Goal: Task Accomplishment & Management: Manage account settings

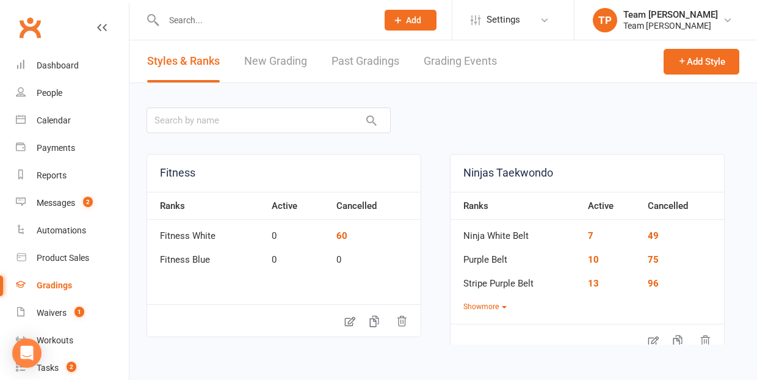
click at [457, 66] on link "Grading Events" at bounding box center [459, 61] width 73 height 42
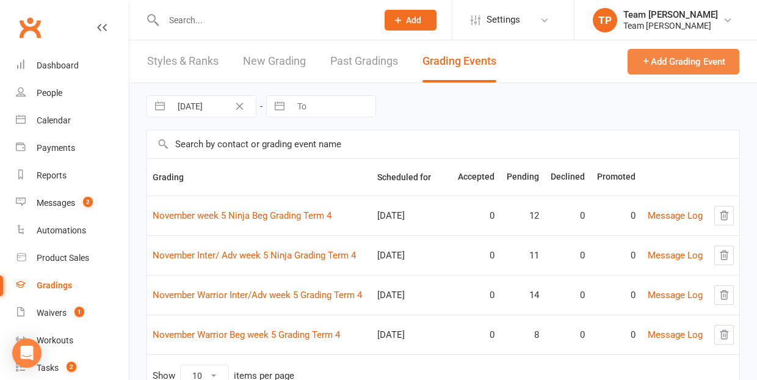
click at [680, 65] on button "Add Grading Event" at bounding box center [683, 62] width 112 height 26
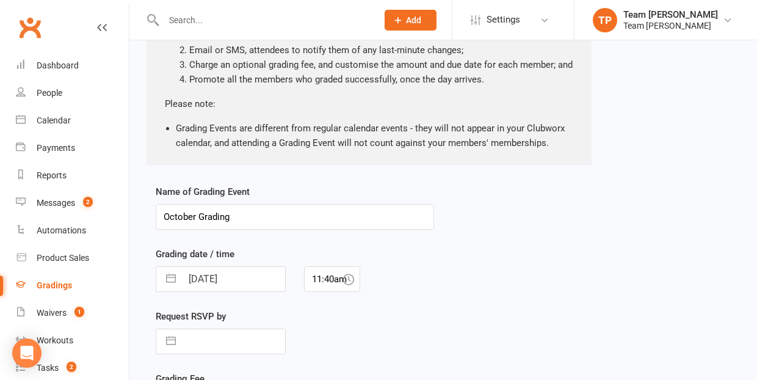
scroll to position [187, 0]
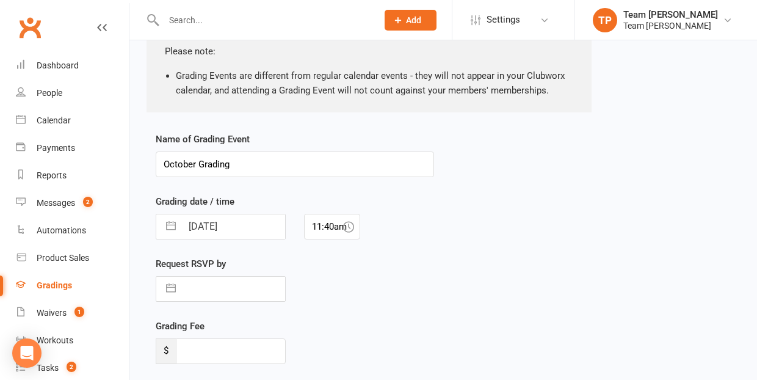
click at [196, 164] on input "October Grading" at bounding box center [295, 164] width 278 height 26
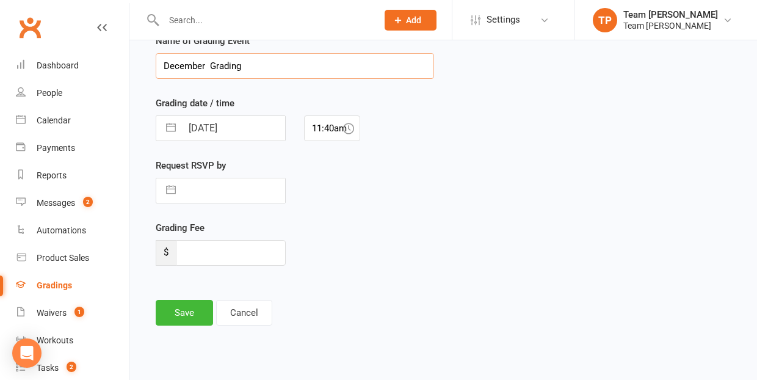
scroll to position [285, 0]
type input "December CDB &Black Belt Grading"
select select "8"
select select "2025"
select select "9"
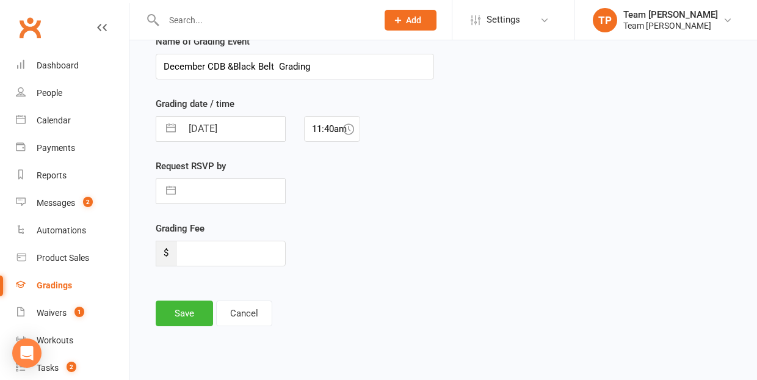
select select "2025"
select select "10"
select select "2025"
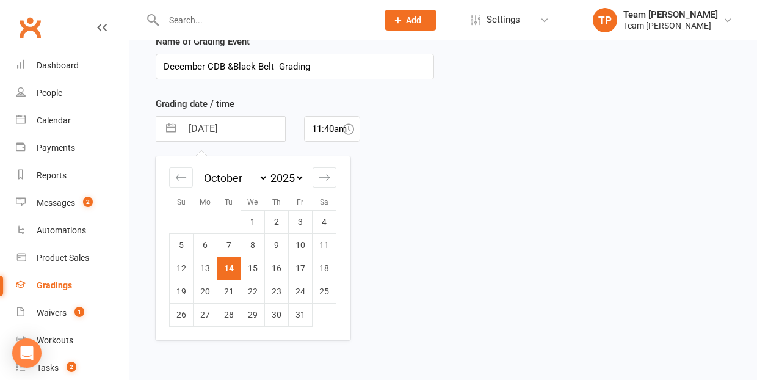
click at [270, 134] on input "14 Oct 2025" at bounding box center [233, 129] width 103 height 24
click at [325, 173] on icon "Move forward to switch to the next month." at bounding box center [325, 177] width 12 height 12
select select "11"
select select "2025"
click at [325, 173] on icon "Move forward to switch to the next month." at bounding box center [325, 177] width 12 height 12
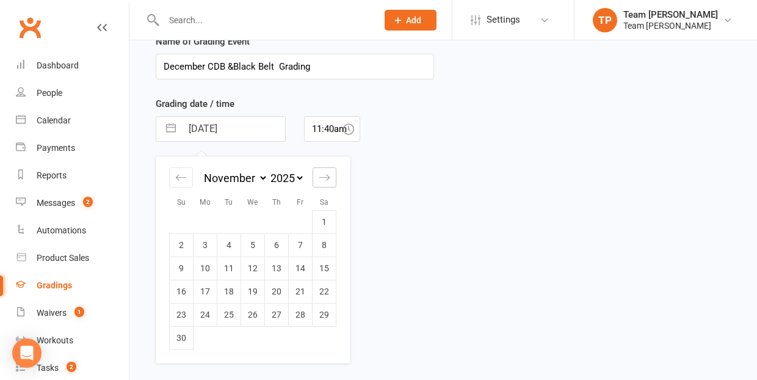
select select "2026"
click at [455, 215] on div "Name of Grading Event December CDB &Black Belt Grading Grading date / time 14 O…" at bounding box center [442, 188] width 593 height 309
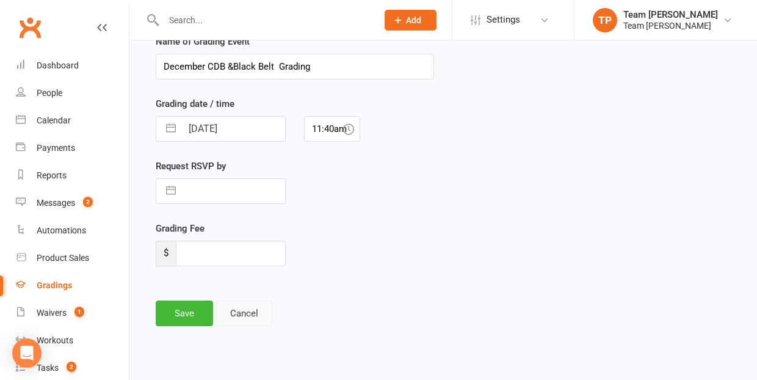
click at [246, 313] on button "Cancel" at bounding box center [244, 313] width 56 height 26
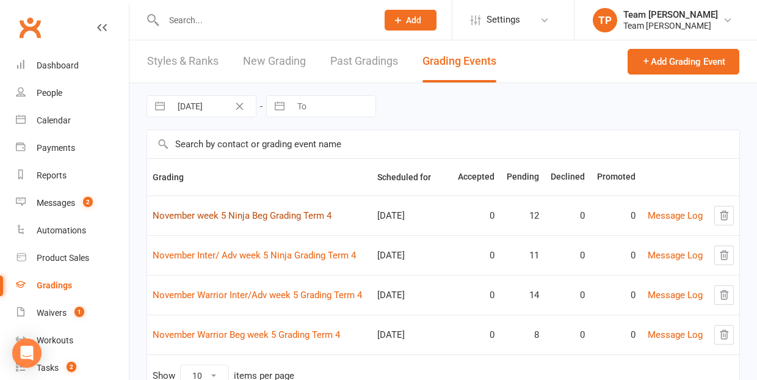
click at [231, 216] on link "November week 5 Ninja Beg Grading Term 4" at bounding box center [242, 215] width 179 height 11
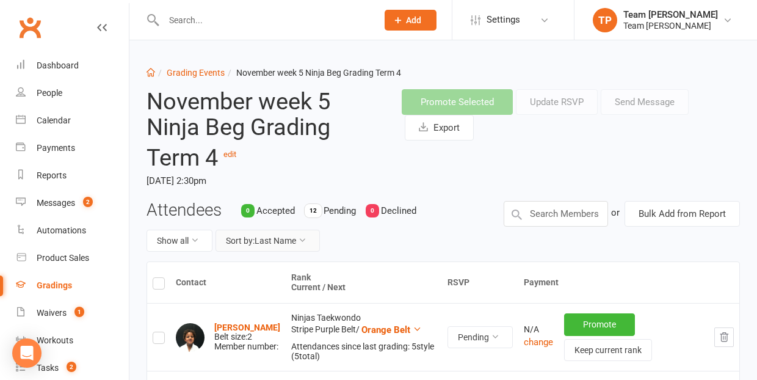
click at [274, 236] on button "Sort by: Last Name" at bounding box center [267, 240] width 104 height 22
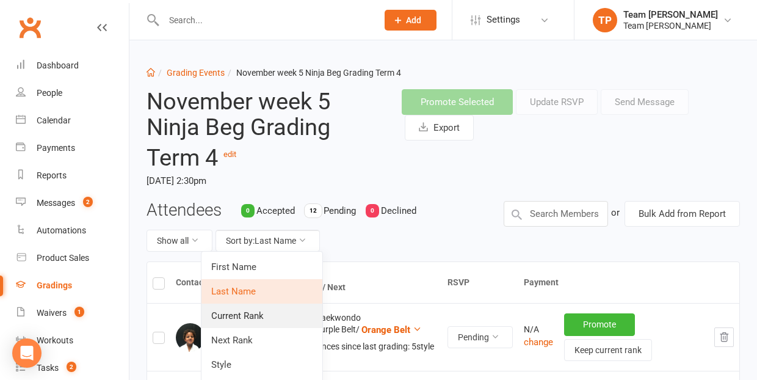
click at [264, 316] on link "Current Rank" at bounding box center [261, 315] width 121 height 24
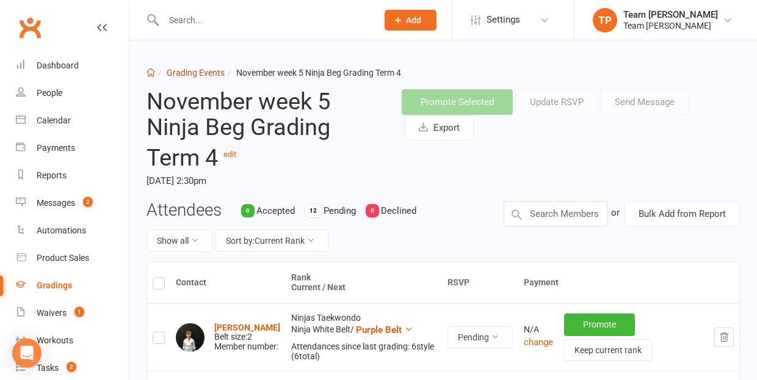
click at [195, 75] on link "Grading Events" at bounding box center [196, 73] width 58 height 10
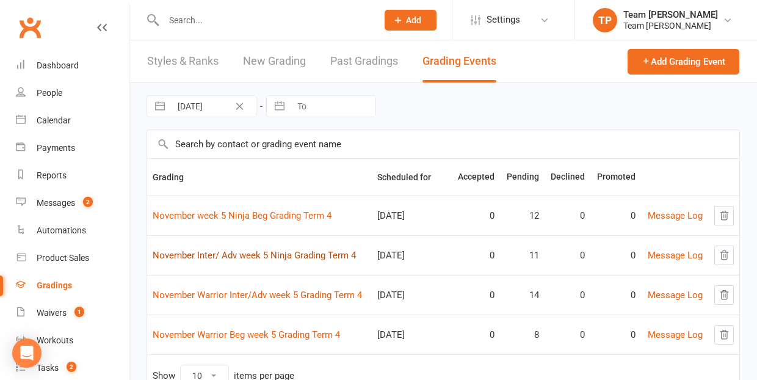
click at [301, 256] on link "November Inter/ Adv week 5 Ninja Grading Term 4" at bounding box center [254, 255] width 203 height 11
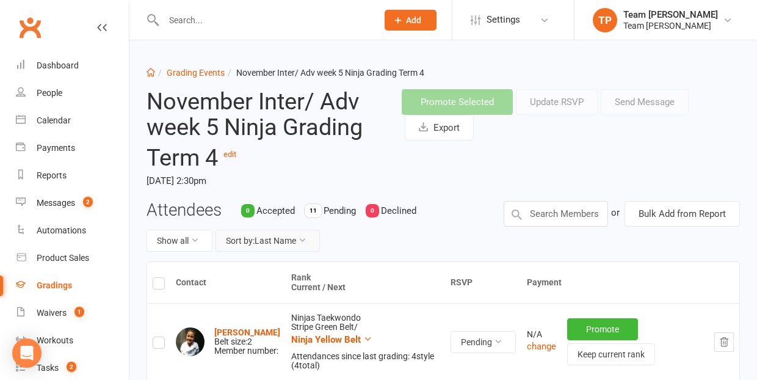
click at [281, 239] on button "Sort by: Last Name" at bounding box center [267, 240] width 104 height 22
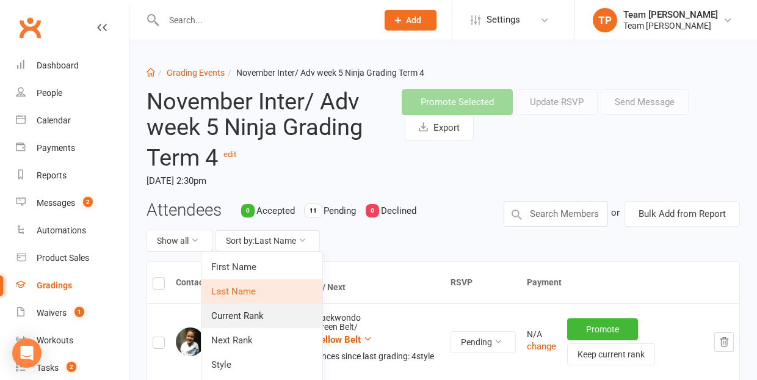
click at [278, 314] on link "Current Rank" at bounding box center [261, 315] width 121 height 24
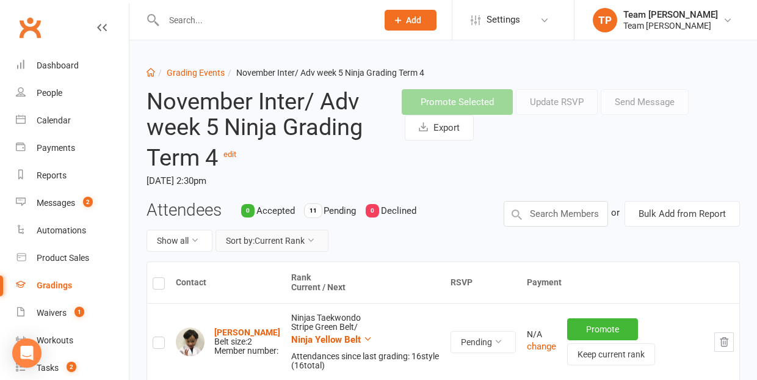
click at [287, 239] on button "Sort by: Current Rank" at bounding box center [271, 240] width 113 height 22
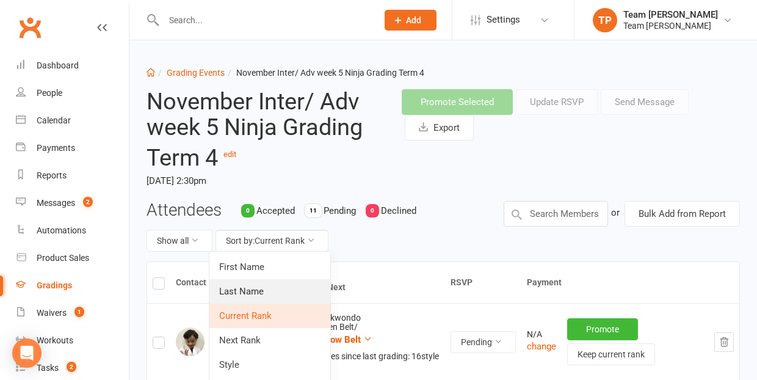
click at [275, 286] on link "Last Name" at bounding box center [269, 291] width 121 height 24
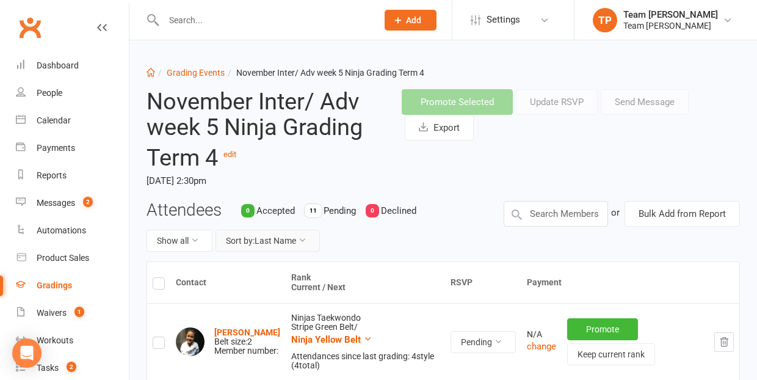
click at [289, 232] on button "Sort by: Last Name" at bounding box center [267, 240] width 104 height 22
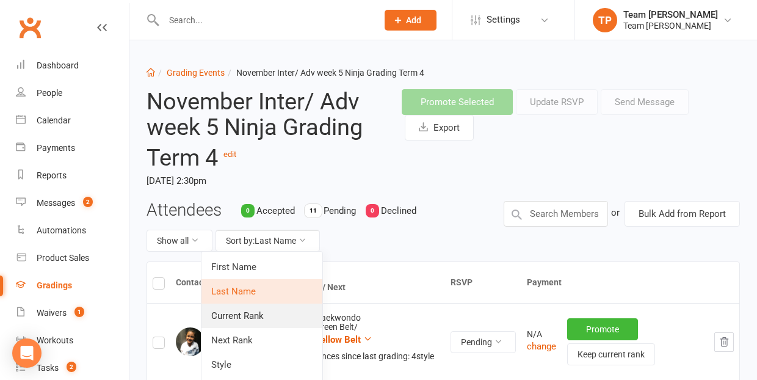
click at [261, 312] on link "Current Rank" at bounding box center [261, 315] width 121 height 24
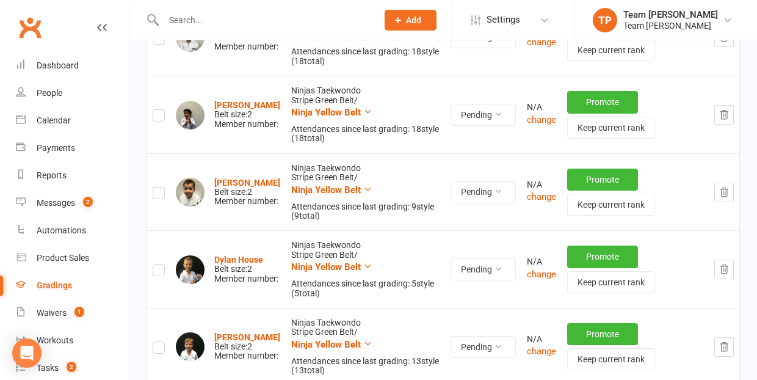
scroll to position [540, 0]
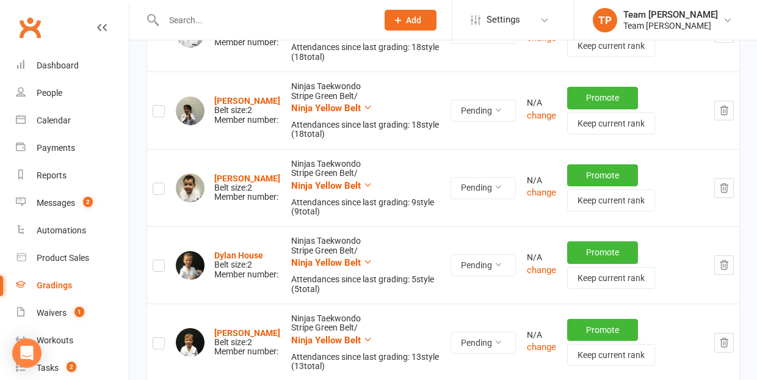
click at [727, 261] on icon "button" at bounding box center [724, 265] width 8 height 9
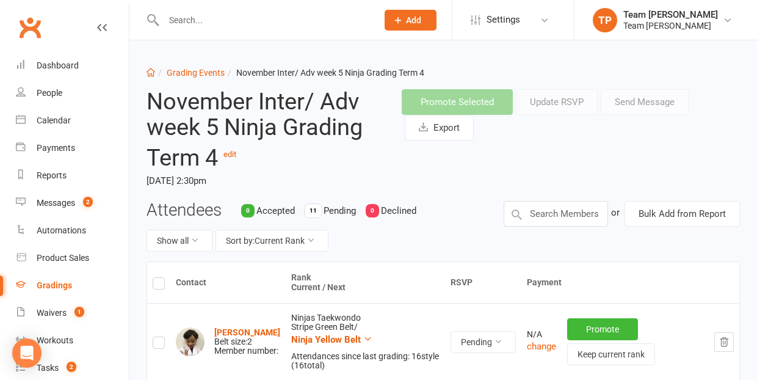
scroll to position [0, 0]
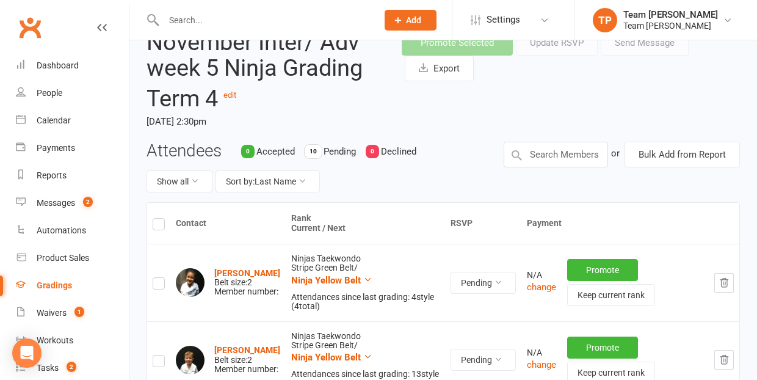
scroll to position [129, 0]
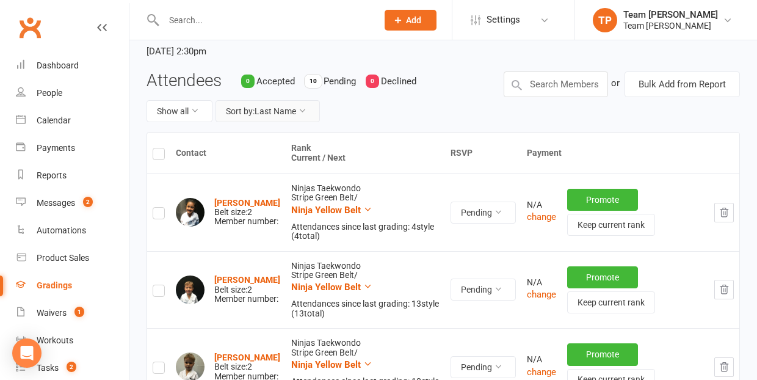
click at [267, 106] on button "Sort by: Last Name" at bounding box center [267, 111] width 104 height 22
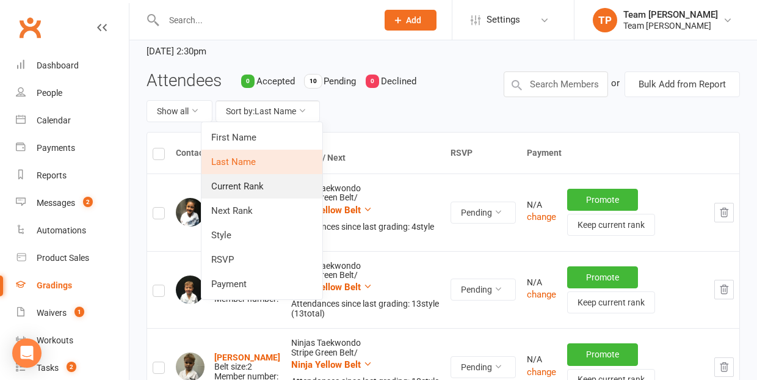
click at [271, 183] on link "Current Rank" at bounding box center [261, 186] width 121 height 24
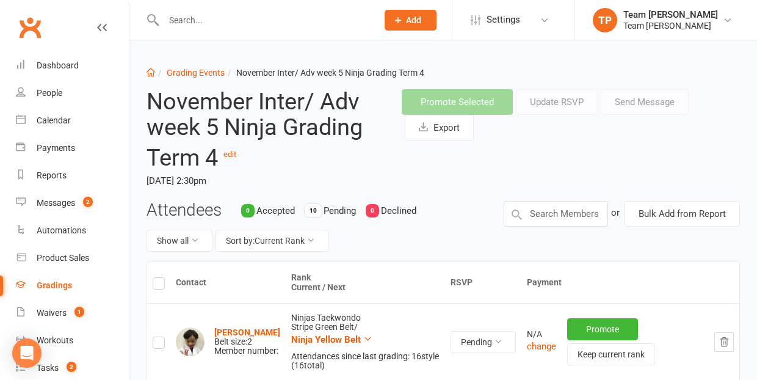
scroll to position [0, 0]
click at [194, 70] on link "Grading Events" at bounding box center [196, 73] width 58 height 10
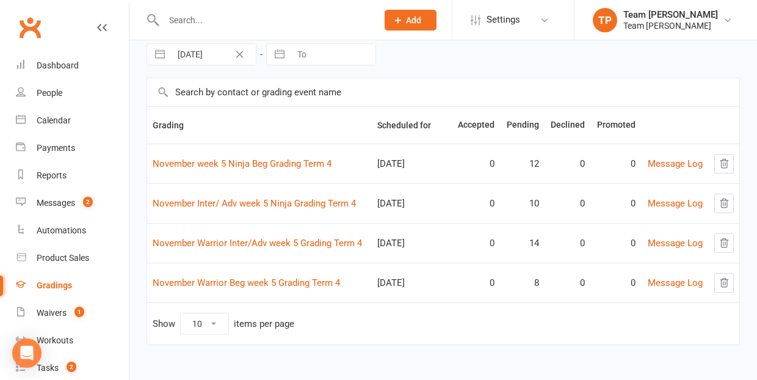
scroll to position [52, 0]
click at [273, 281] on link "November Warrior Beg week 5 Grading Term 4" at bounding box center [246, 282] width 187 height 11
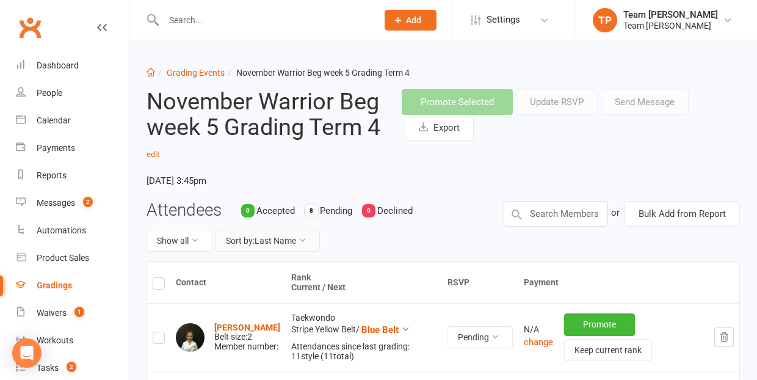
click at [274, 242] on button "Sort by: Last Name" at bounding box center [267, 240] width 104 height 22
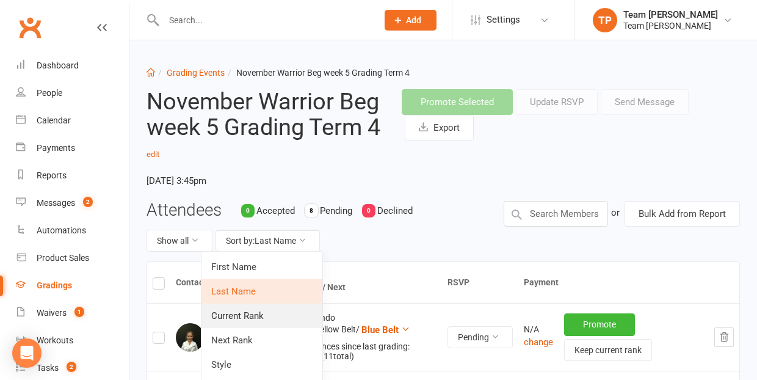
click at [258, 314] on link "Current Rank" at bounding box center [261, 315] width 121 height 24
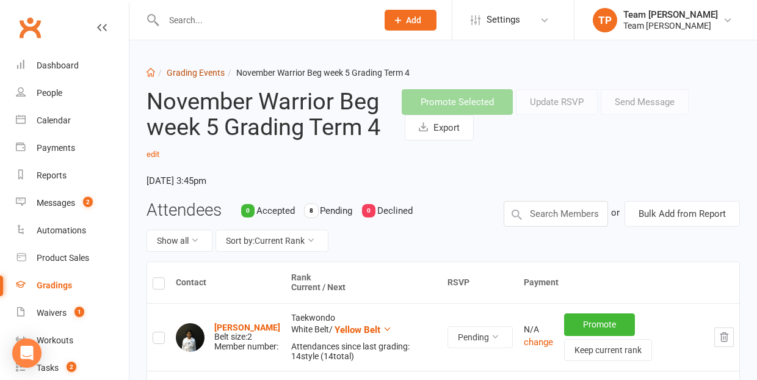
click at [205, 73] on link "Grading Events" at bounding box center [196, 73] width 58 height 10
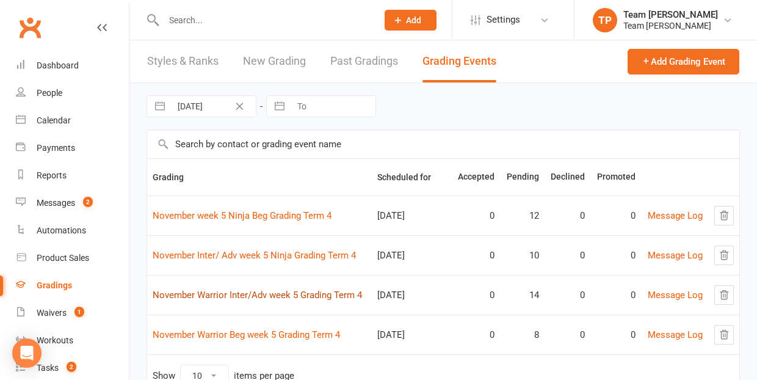
click at [303, 294] on link "November Warrior Inter/Adv week 5 Grading Term 4" at bounding box center [257, 294] width 209 height 11
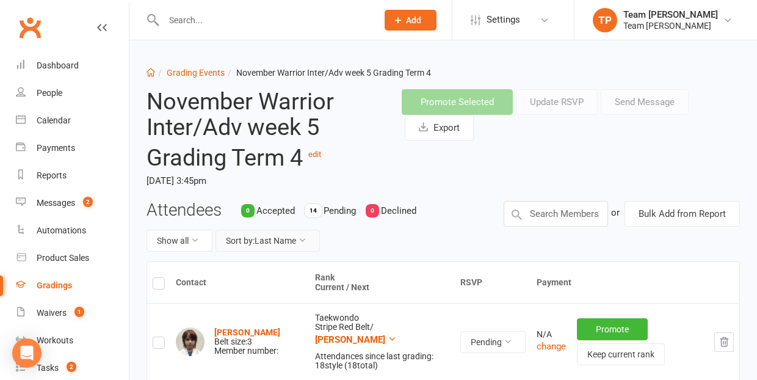
click at [263, 239] on button "Sort by: Last Name" at bounding box center [267, 240] width 104 height 22
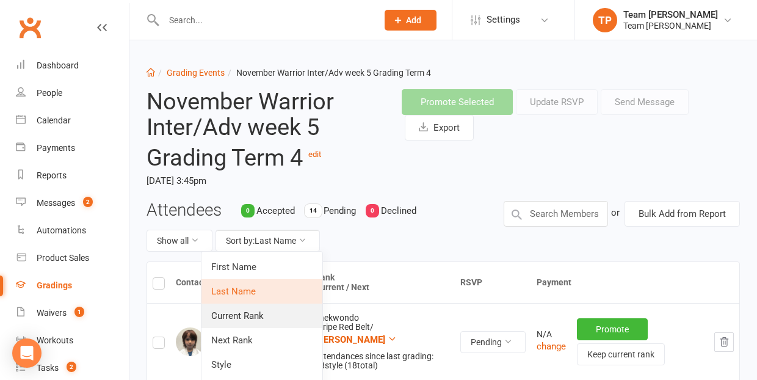
click at [264, 313] on link "Current Rank" at bounding box center [261, 315] width 121 height 24
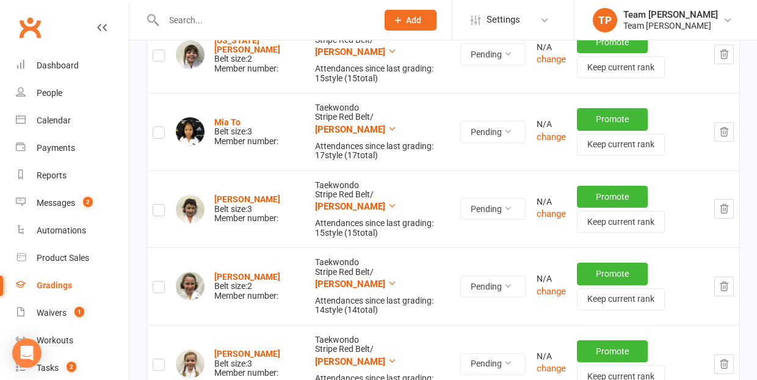
scroll to position [946, 0]
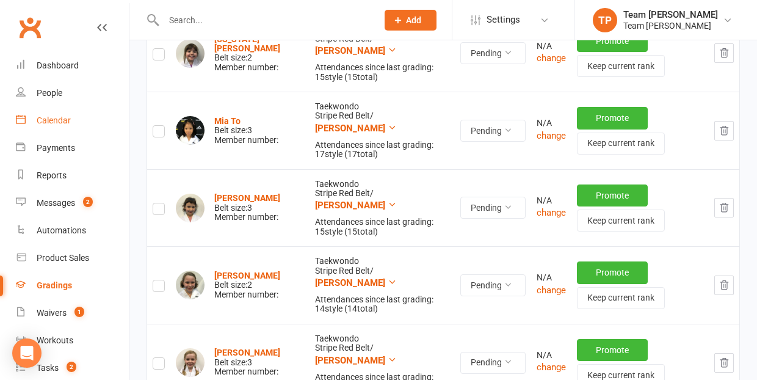
click at [50, 117] on div "Calendar" at bounding box center [54, 120] width 34 height 10
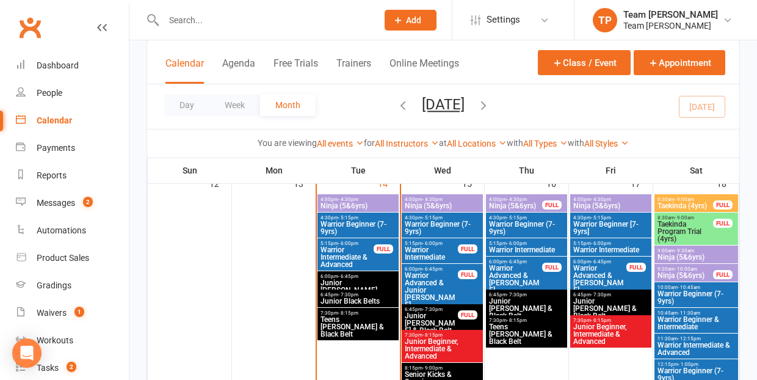
scroll to position [620, 0]
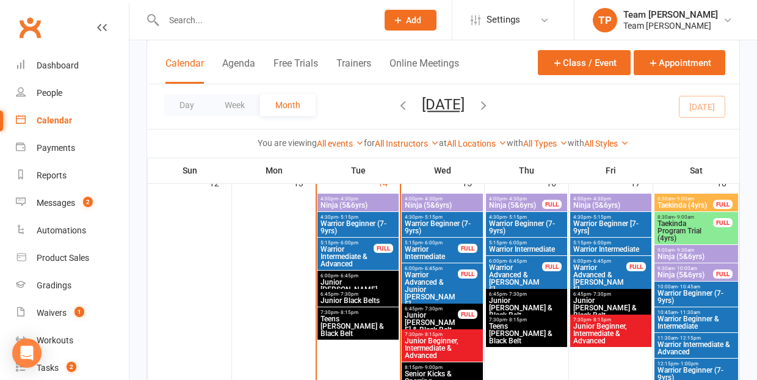
click at [351, 279] on span "Junior [PERSON_NAME]" at bounding box center [358, 285] width 76 height 15
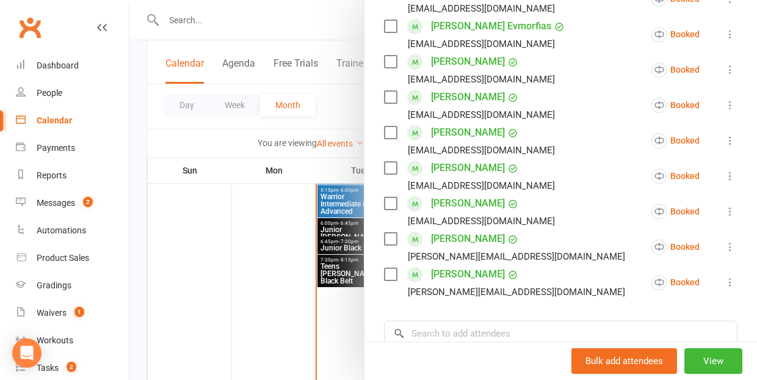
scroll to position [386, 0]
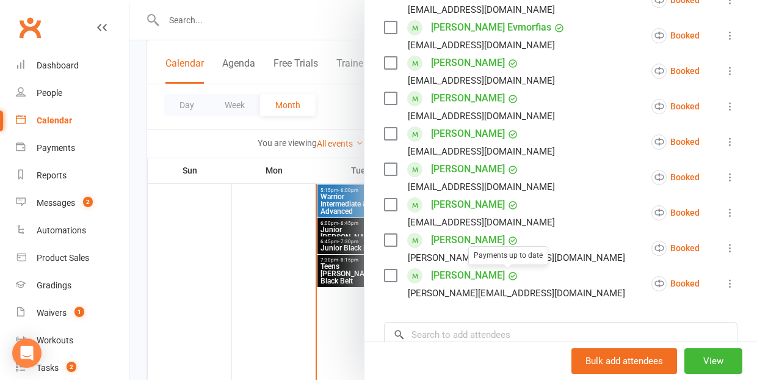
click at [257, 315] on div at bounding box center [442, 190] width 627 height 380
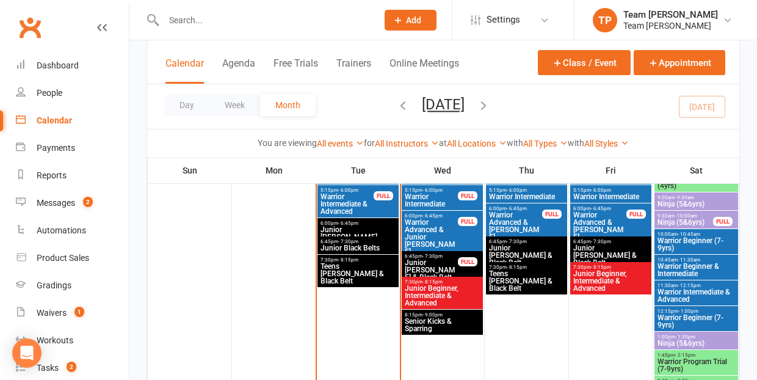
click at [434, 232] on span "Warrior Advanced & Junior [PERSON_NAME]" at bounding box center [431, 236] width 54 height 37
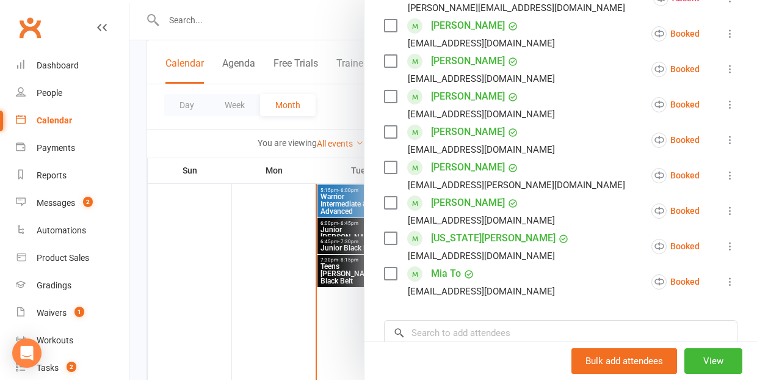
scroll to position [433, 0]
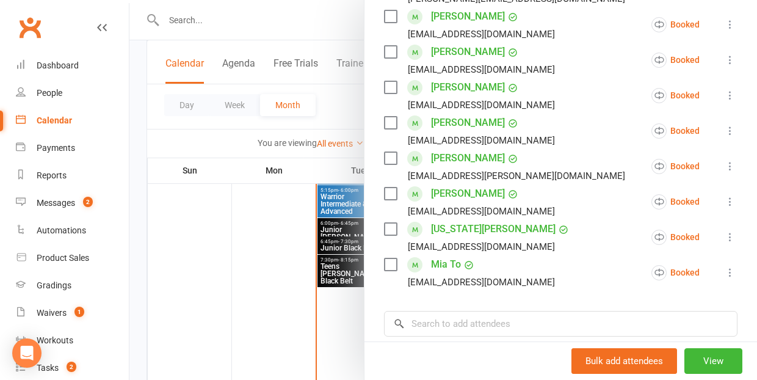
click at [276, 303] on div at bounding box center [442, 190] width 627 height 380
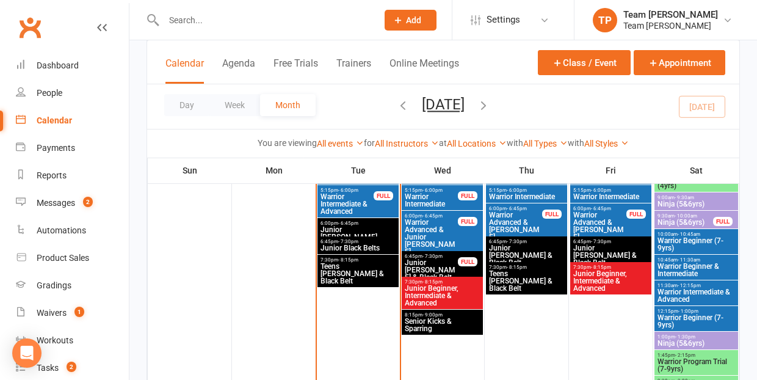
click at [422, 267] on span "Junior [PERSON_NAME] & Black Belt" at bounding box center [431, 270] width 54 height 22
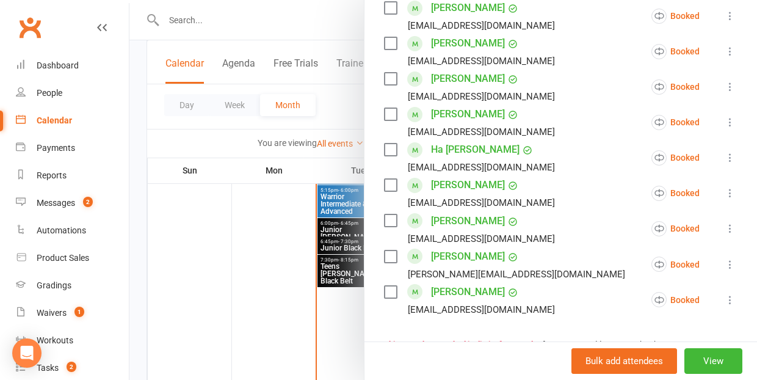
scroll to position [657, 0]
click at [235, 292] on div at bounding box center [442, 190] width 627 height 380
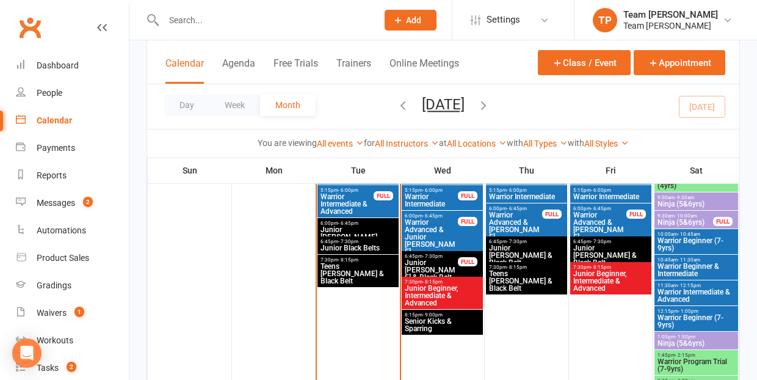
click at [520, 246] on span "Junior [PERSON_NAME] & Black Belt" at bounding box center [526, 255] width 76 height 22
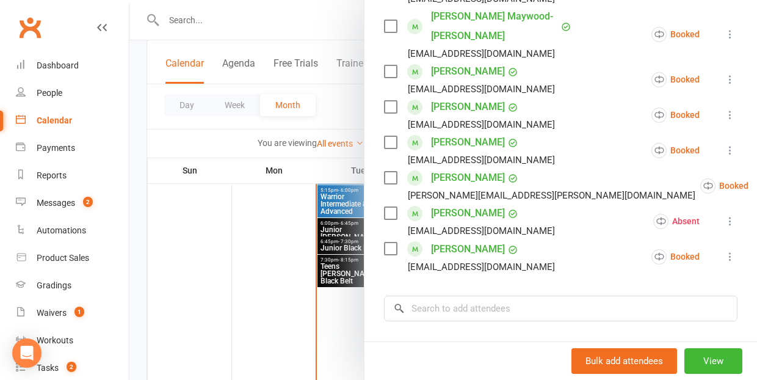
scroll to position [632, 0]
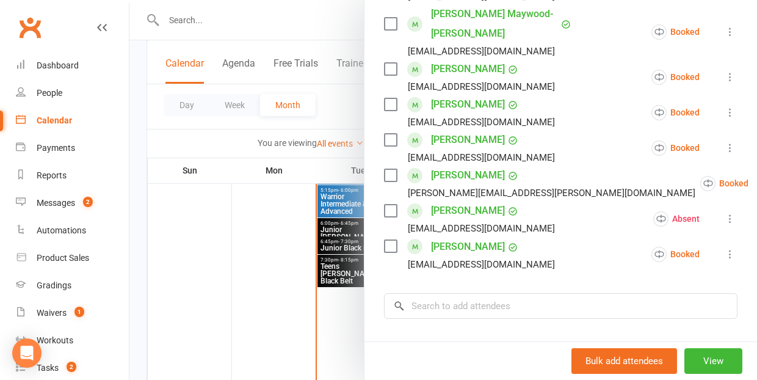
click at [239, 278] on div at bounding box center [442, 190] width 627 height 380
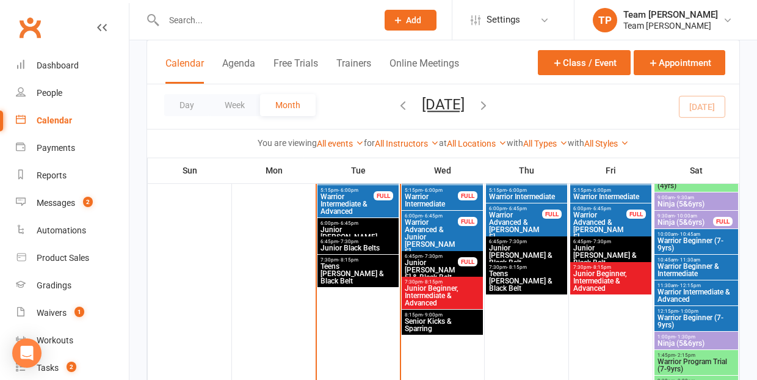
click at [525, 250] on span "Junior [PERSON_NAME] & Black Belt" at bounding box center [526, 255] width 76 height 22
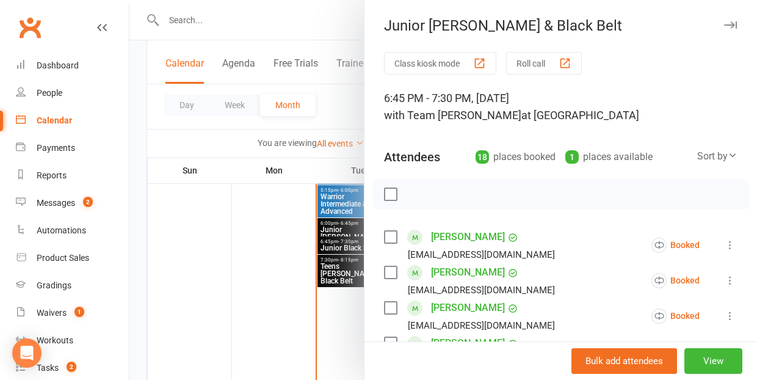
click at [251, 261] on div at bounding box center [442, 190] width 627 height 380
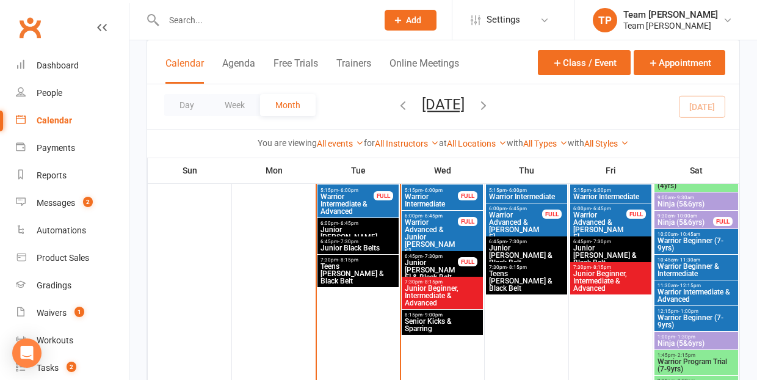
click at [598, 247] on span "Junior [PERSON_NAME] & Black Belt" at bounding box center [610, 255] width 76 height 22
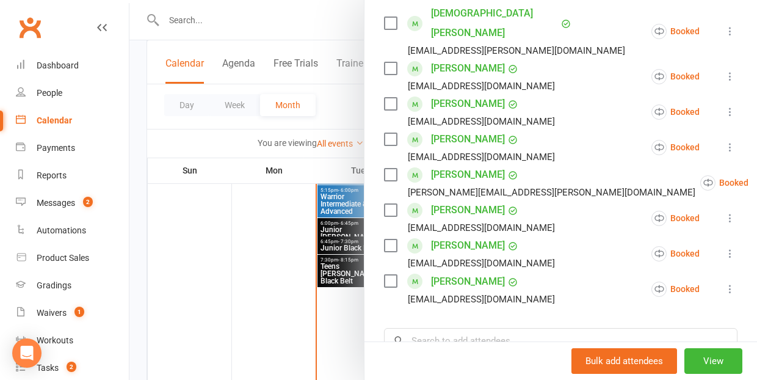
scroll to position [543, 0]
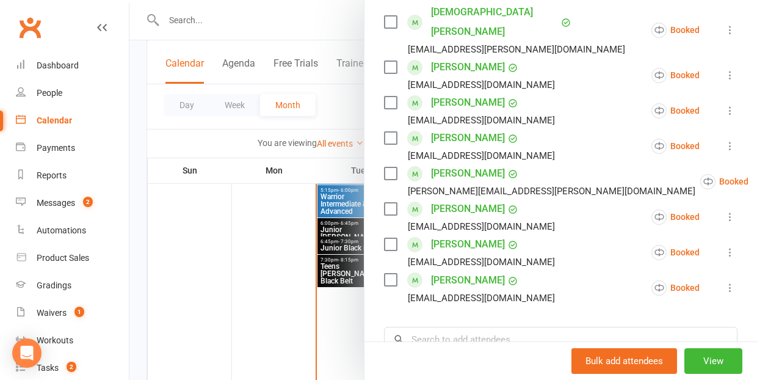
click at [280, 289] on div at bounding box center [442, 190] width 627 height 380
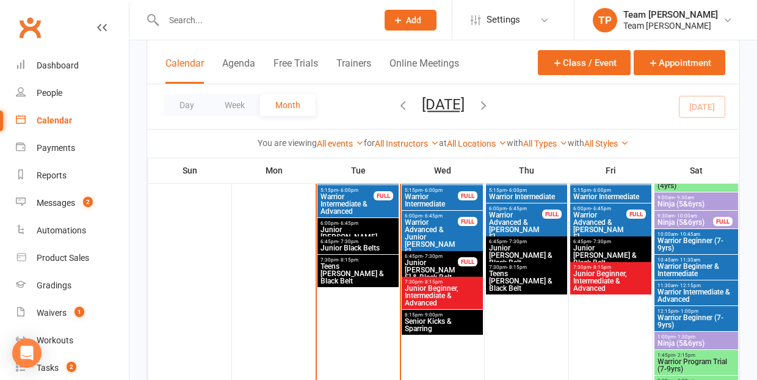
click at [589, 218] on span "Warrior Advanced & [PERSON_NAME]" at bounding box center [599, 225] width 54 height 29
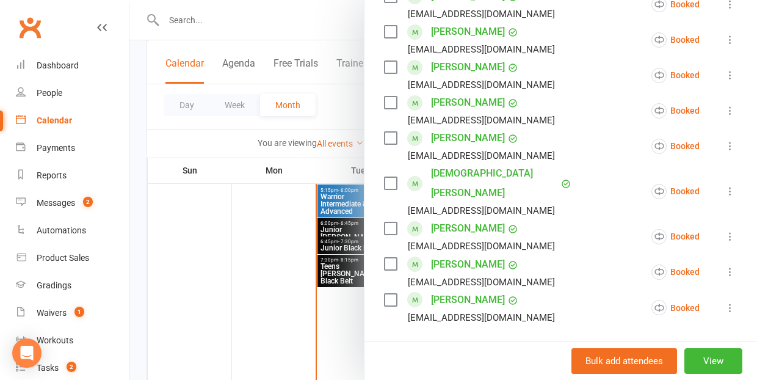
scroll to position [560, 0]
click at [259, 287] on div at bounding box center [442, 190] width 627 height 380
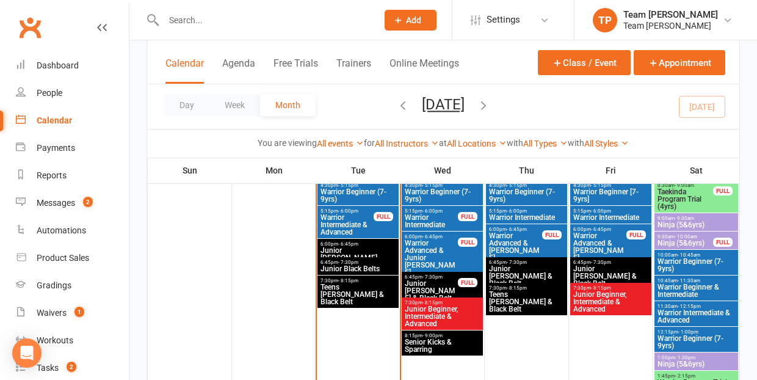
scroll to position [645, 0]
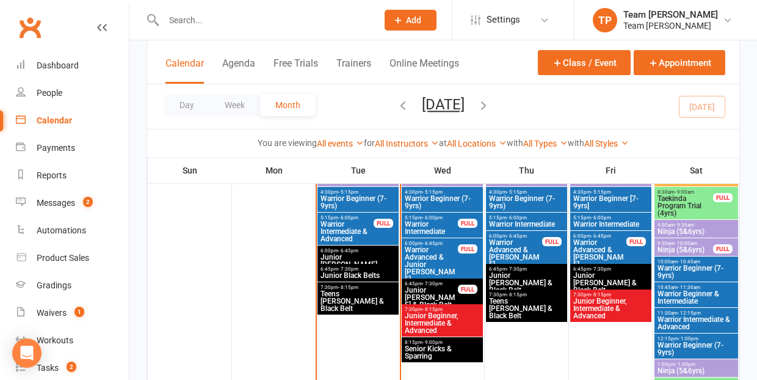
click at [361, 256] on span "Junior [PERSON_NAME]" at bounding box center [358, 260] width 76 height 15
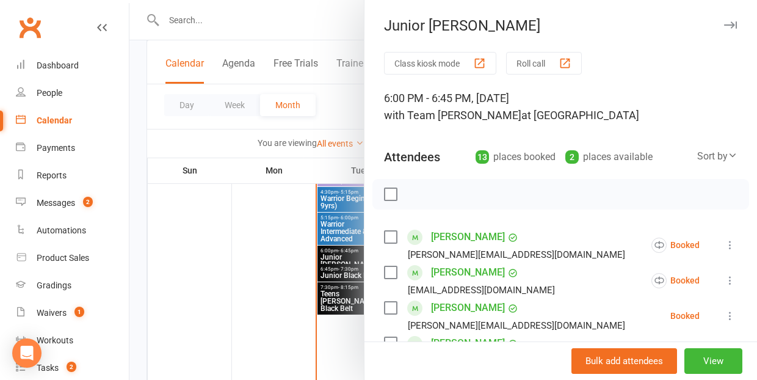
click at [569, 61] on div "button" at bounding box center [564, 63] width 13 height 13
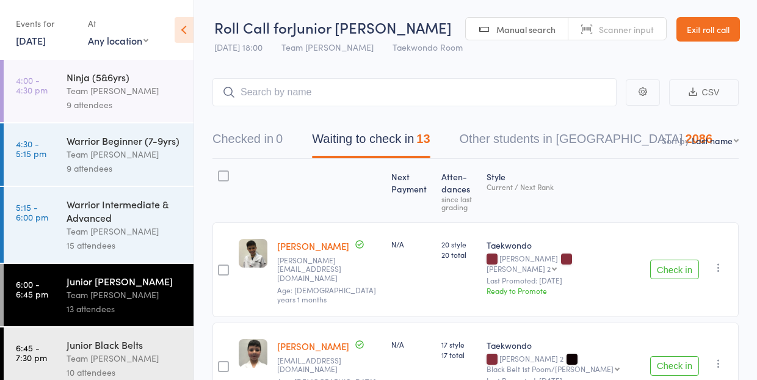
click at [37, 38] on link "14 Oct, 2025" at bounding box center [31, 40] width 30 height 13
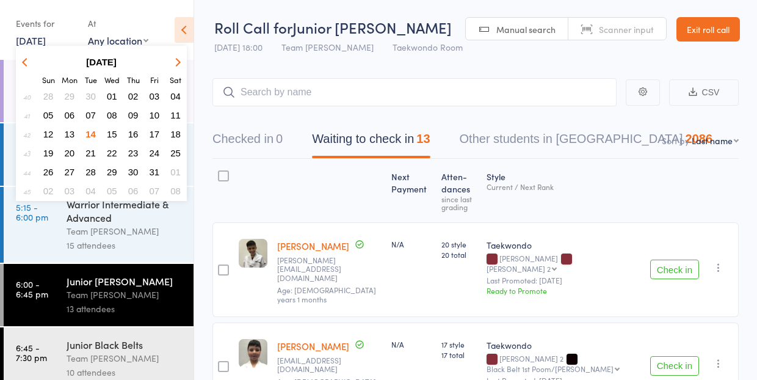
click at [112, 135] on span "15" at bounding box center [112, 134] width 10 height 10
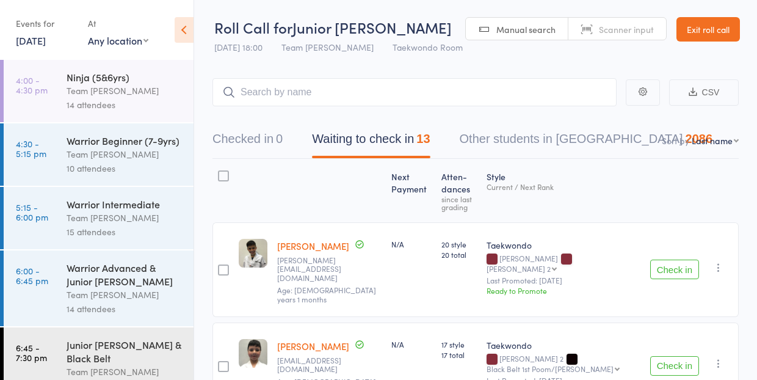
click at [144, 275] on div "Warrior Advanced & Junior [PERSON_NAME]" at bounding box center [125, 274] width 117 height 27
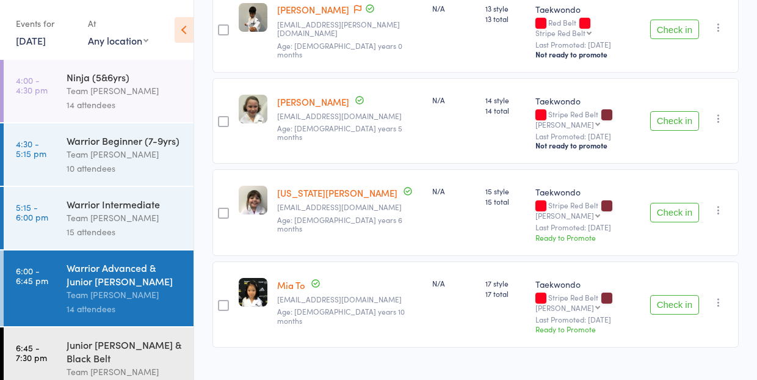
scroll to position [1173, 0]
click at [124, 348] on div "Junior [PERSON_NAME] & Black Belt" at bounding box center [125, 350] width 117 height 27
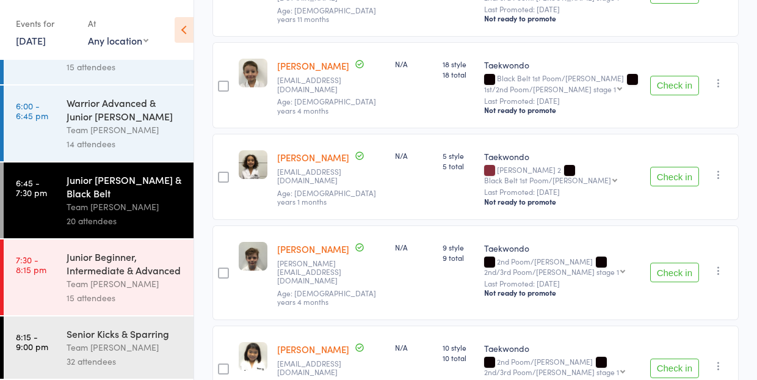
scroll to position [165, 0]
click at [37, 40] on link "15 Oct, 2025" at bounding box center [31, 40] width 30 height 13
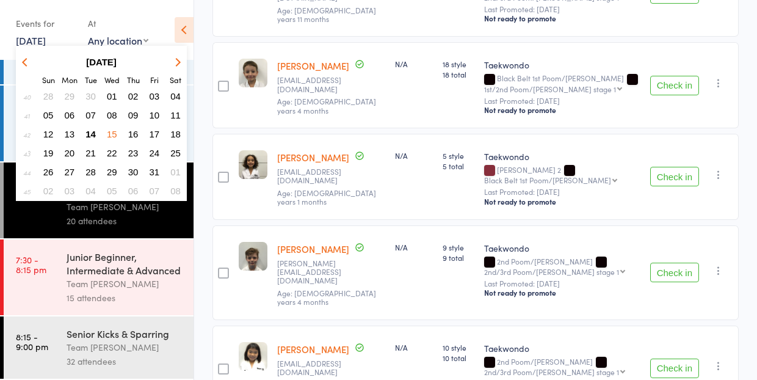
click at [134, 135] on span "16" at bounding box center [133, 134] width 10 height 10
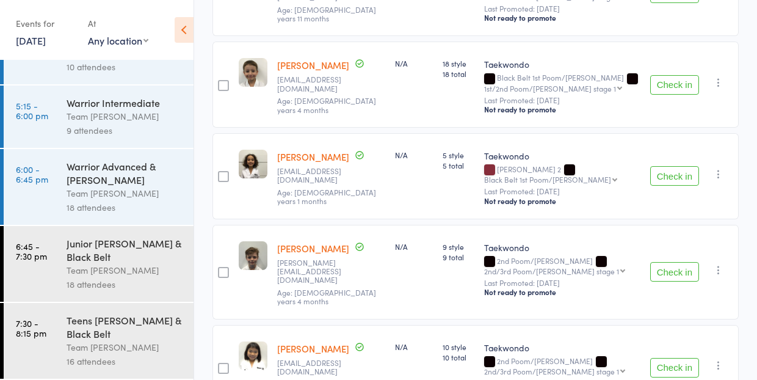
scroll to position [1725, 0]
click at [113, 262] on div "Junior [PERSON_NAME] & Black Belt" at bounding box center [125, 249] width 117 height 27
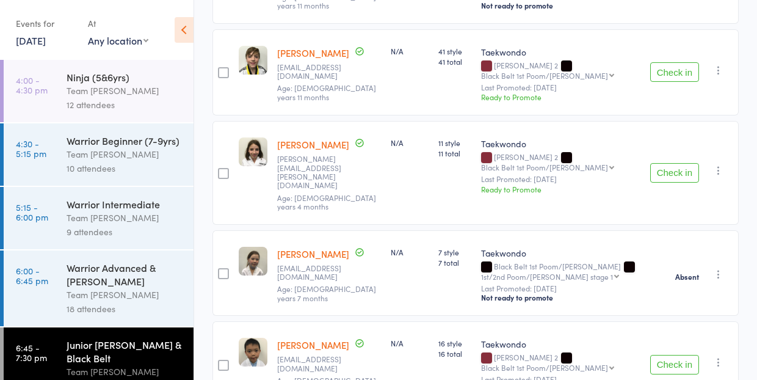
scroll to position [1557, 0]
click at [133, 284] on div "Warrior Advanced & [PERSON_NAME]" at bounding box center [125, 274] width 117 height 27
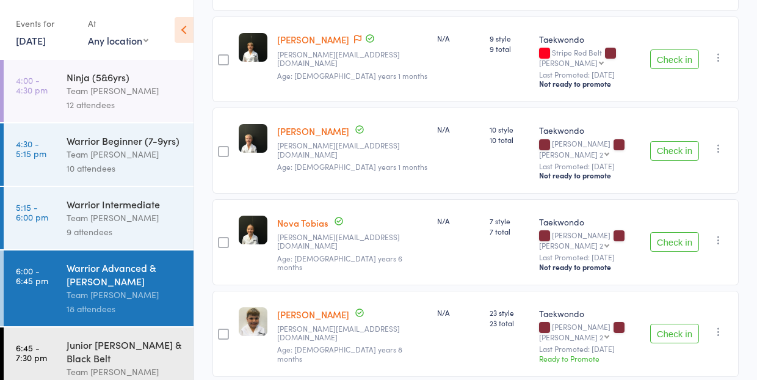
scroll to position [1513, 0]
click at [101, 347] on div "Junior [PERSON_NAME] & Black Belt" at bounding box center [125, 350] width 117 height 27
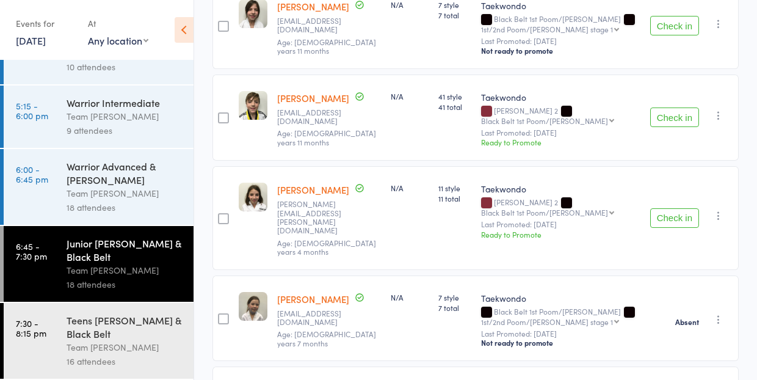
scroll to position [101, 0]
click at [115, 331] on div "Teens [PERSON_NAME] & Black Belt" at bounding box center [125, 326] width 117 height 27
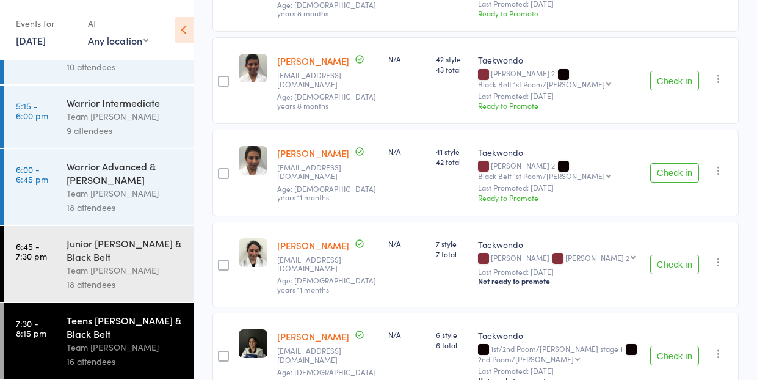
scroll to position [101, 0]
click at [113, 339] on div "Teens [PERSON_NAME] & Black Belt" at bounding box center [125, 326] width 117 height 27
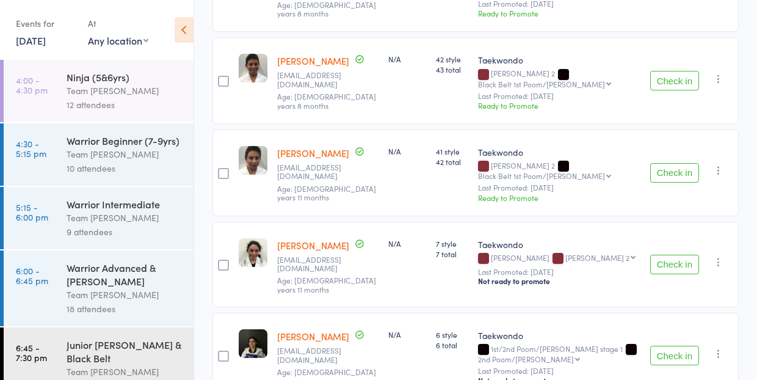
scroll to position [0, 0]
click at [38, 40] on link "16 Oct, 2025" at bounding box center [31, 40] width 30 height 13
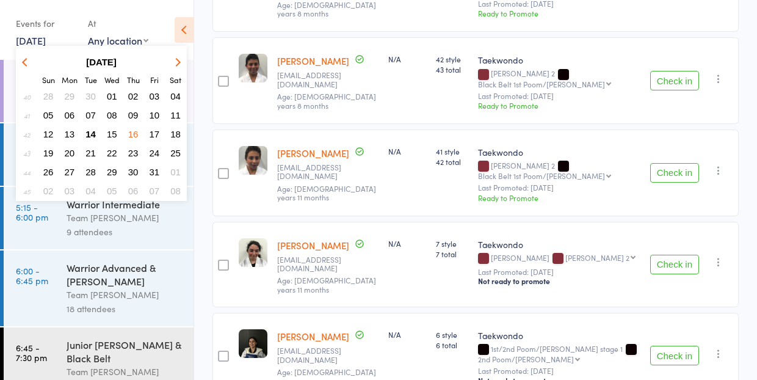
click at [157, 129] on span "17" at bounding box center [154, 134] width 10 height 10
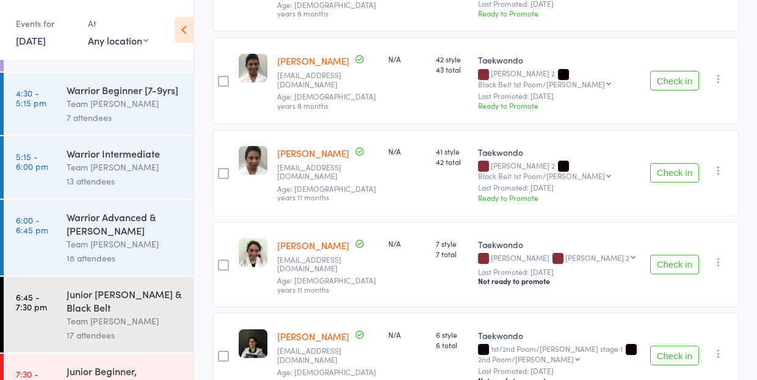
scroll to position [59, 0]
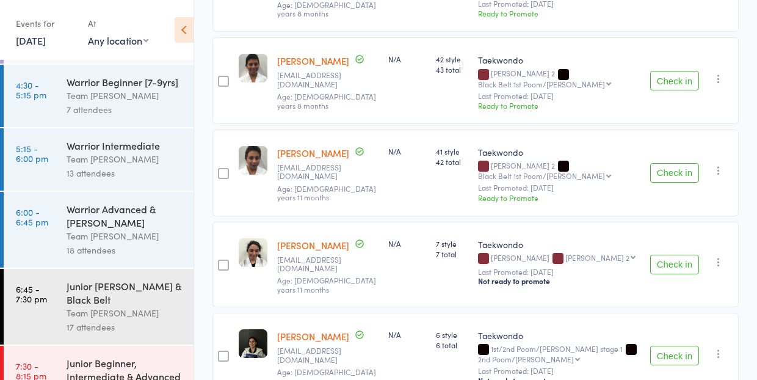
click at [123, 218] on div "Warrior Advanced & [PERSON_NAME]" at bounding box center [125, 215] width 117 height 27
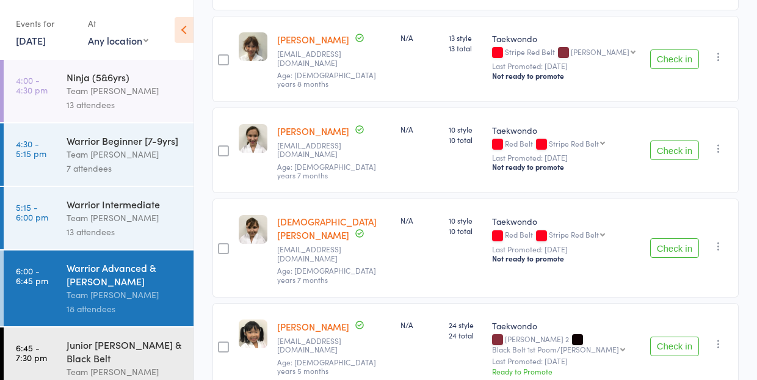
scroll to position [1435, 0]
click at [79, 357] on div "Junior [PERSON_NAME] & Black Belt" at bounding box center [125, 350] width 117 height 27
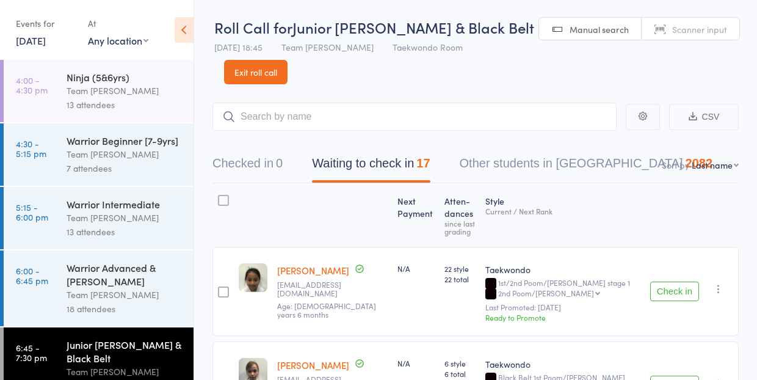
click at [261, 68] on link "Exit roll call" at bounding box center [255, 72] width 63 height 24
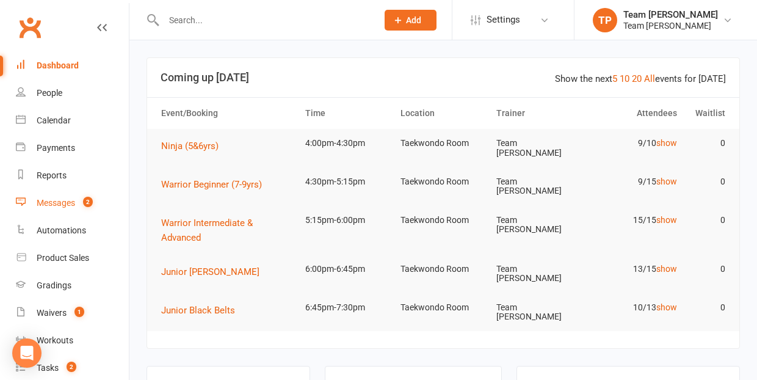
click at [67, 204] on div "Messages" at bounding box center [56, 203] width 38 height 10
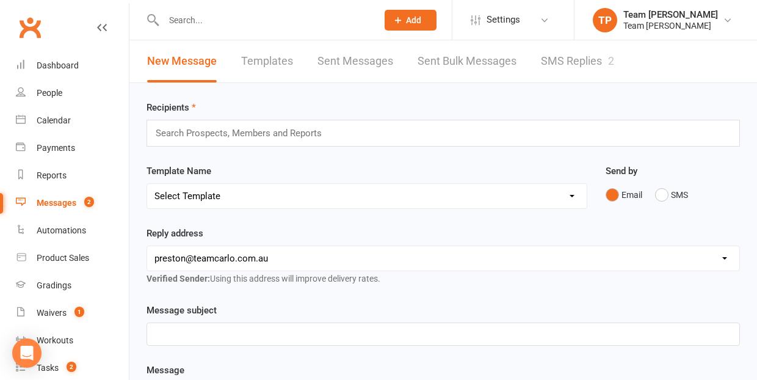
click at [575, 60] on link "SMS Replies 2" at bounding box center [577, 61] width 73 height 42
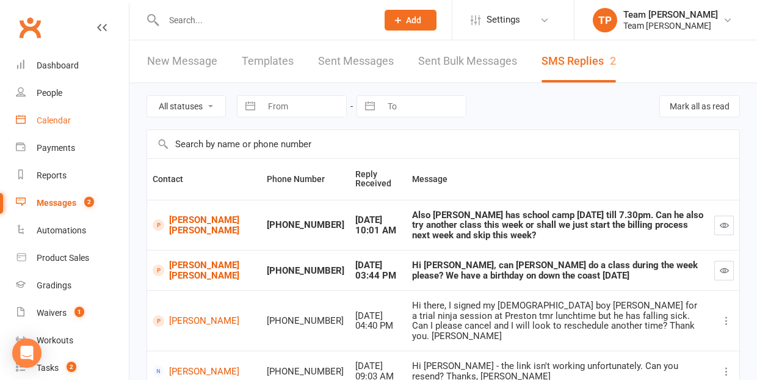
click at [47, 121] on div "Calendar" at bounding box center [54, 120] width 34 height 10
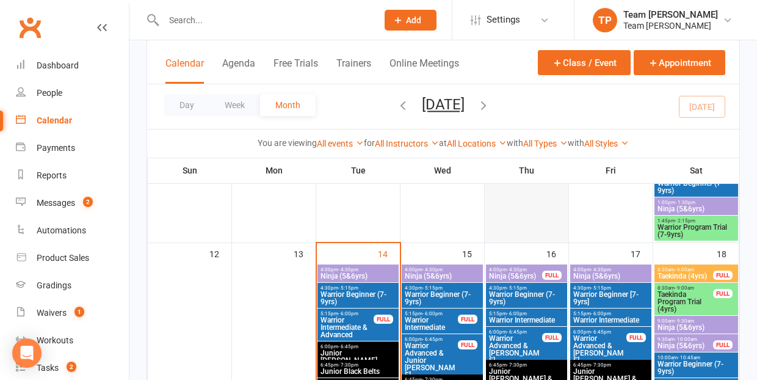
scroll to position [569, 0]
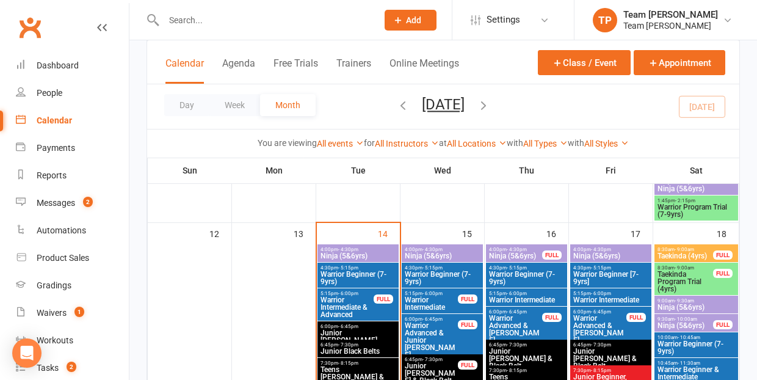
click at [445, 270] on span "Warrior Beginner (7-9yrs)" at bounding box center [442, 277] width 76 height 15
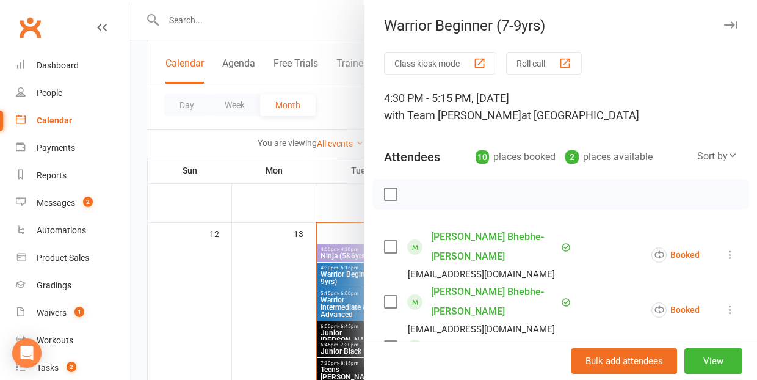
click at [234, 308] on div at bounding box center [442, 190] width 627 height 380
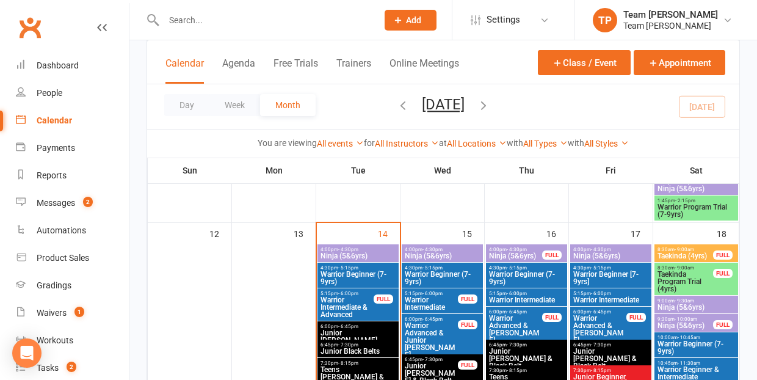
click at [513, 265] on span "- 5:15pm" at bounding box center [516, 267] width 20 height 5
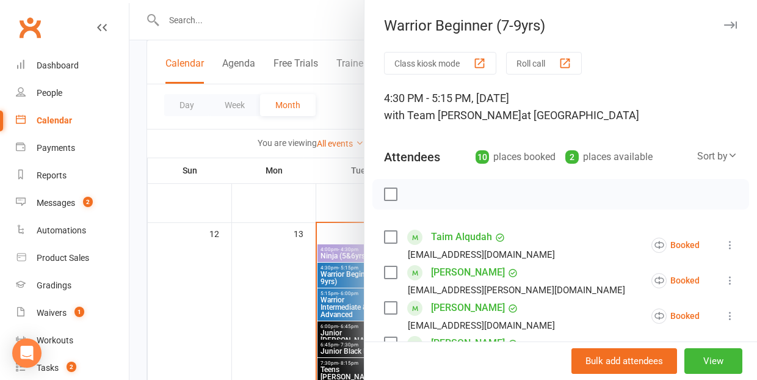
click at [209, 300] on div at bounding box center [442, 190] width 627 height 380
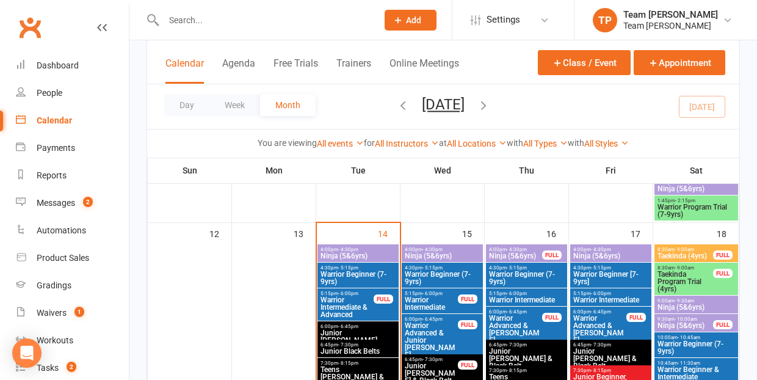
click at [613, 271] on span "Warrior Beginner [7-9yrs]" at bounding box center [610, 277] width 76 height 15
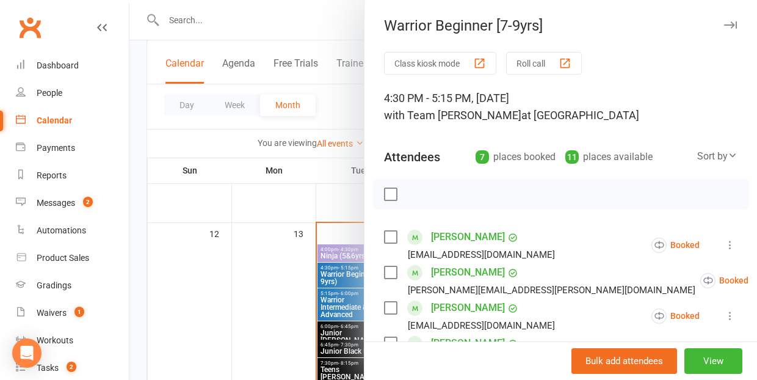
click at [282, 305] on div at bounding box center [442, 190] width 627 height 380
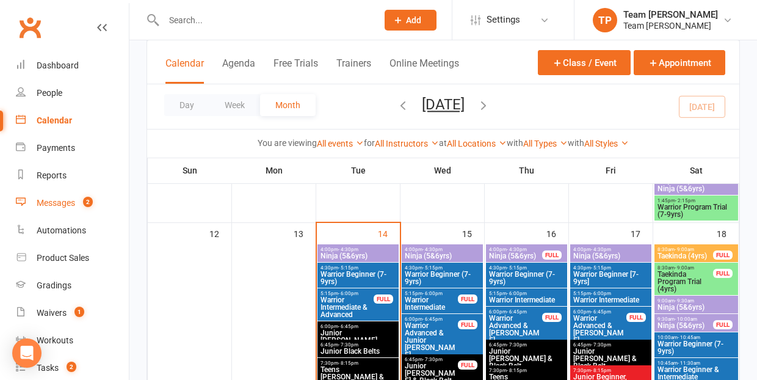
click at [57, 203] on div "Messages" at bounding box center [56, 203] width 38 height 10
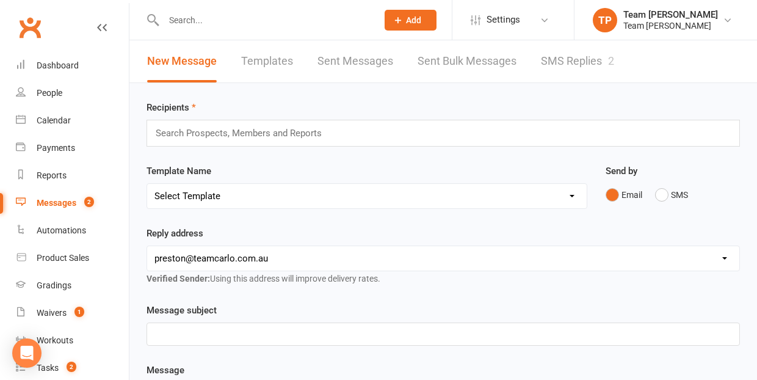
click at [569, 62] on link "SMS Replies 2" at bounding box center [577, 61] width 73 height 42
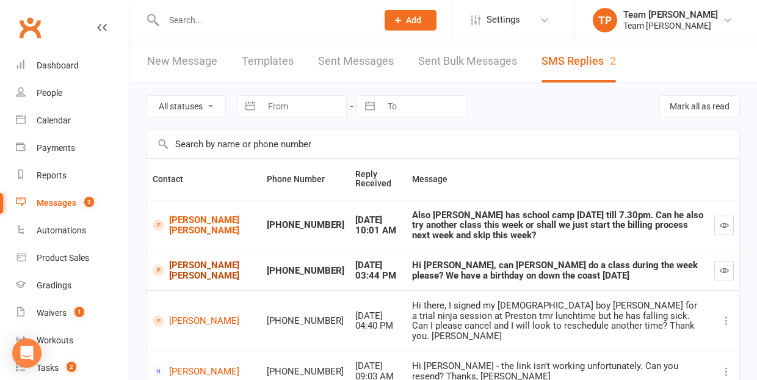
click at [175, 262] on link "[PERSON_NAME] [PERSON_NAME]" at bounding box center [204, 270] width 103 height 20
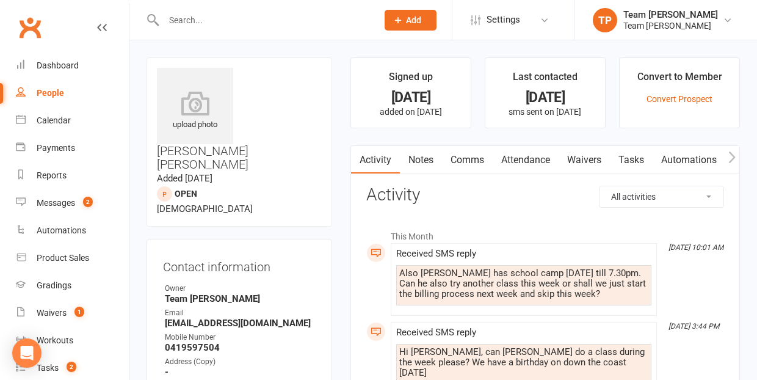
click at [469, 158] on link "Comms" at bounding box center [467, 160] width 51 height 28
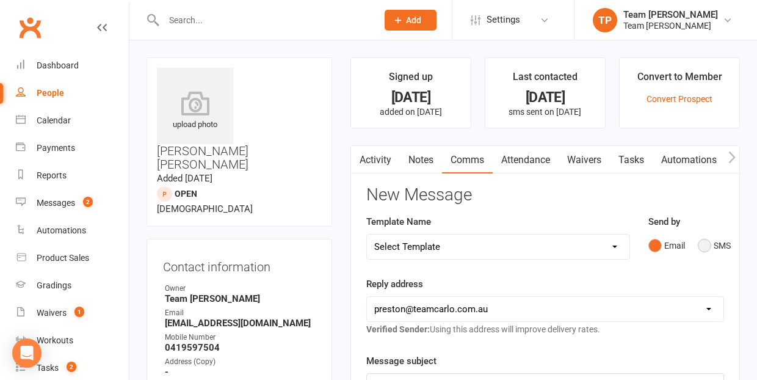
click at [707, 243] on button "SMS" at bounding box center [713, 245] width 33 height 23
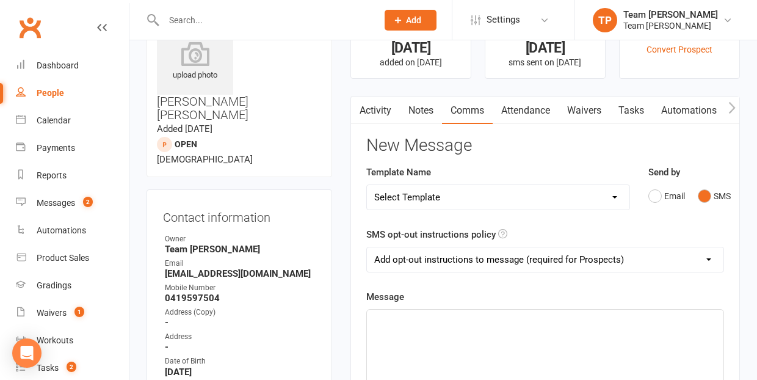
scroll to position [74, 0]
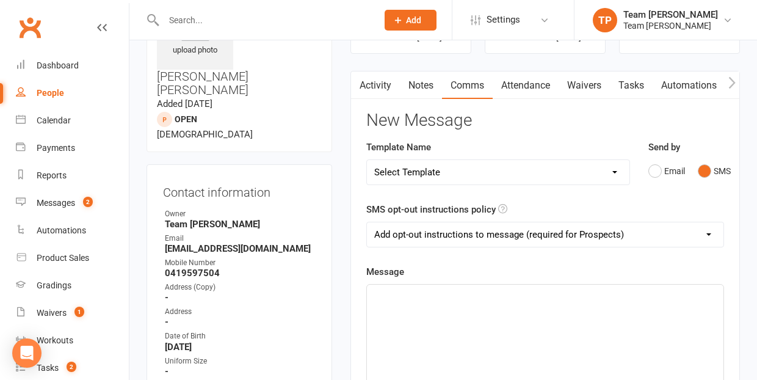
click at [398, 297] on p "﻿" at bounding box center [545, 295] width 342 height 15
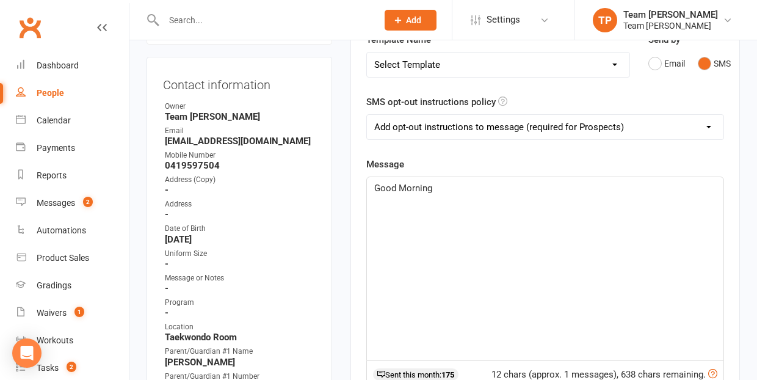
scroll to position [181, 0]
click at [586, 187] on span "Good Morning [PERSON_NAME], there are spots available [DATE] at 4.30" at bounding box center [521, 188] width 295 height 11
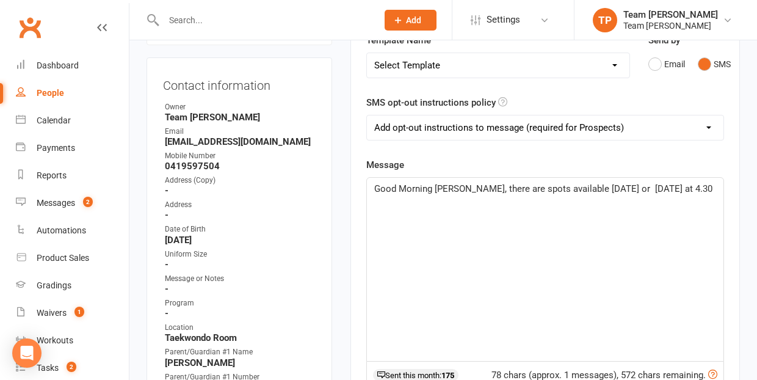
click at [697, 186] on p "Good Morning [PERSON_NAME], there are spots available [DATE] or [DATE] at 4.30" at bounding box center [545, 188] width 342 height 15
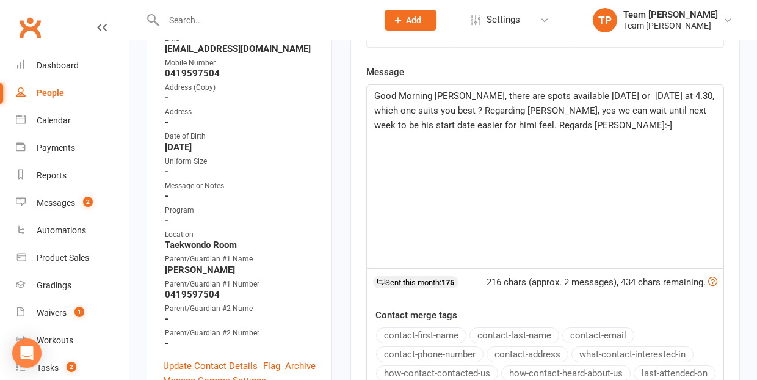
scroll to position [256, 0]
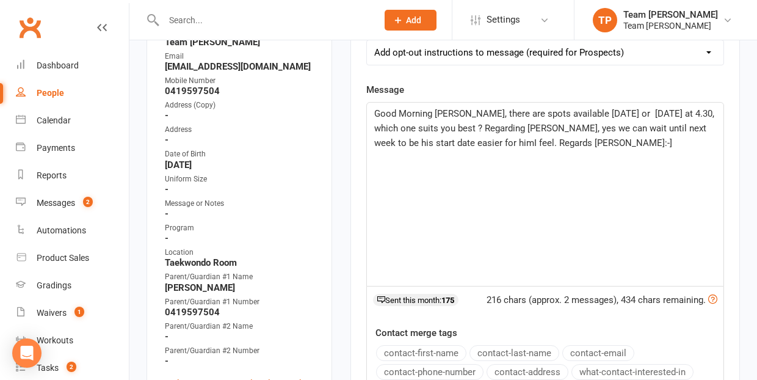
click at [485, 140] on span "Good Morning [PERSON_NAME], there are spots available [DATE] or [DATE] at 4.30,…" at bounding box center [545, 128] width 342 height 40
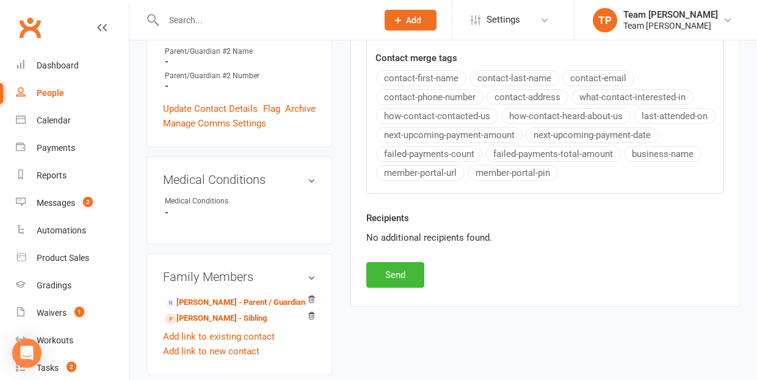
scroll to position [547, 0]
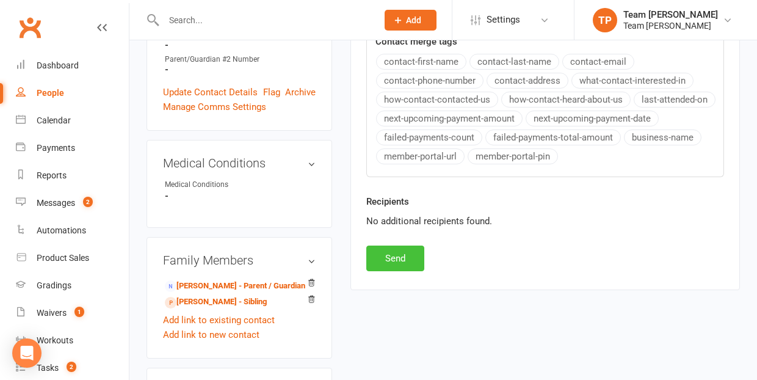
click at [387, 261] on button "Send" at bounding box center [395, 258] width 58 height 26
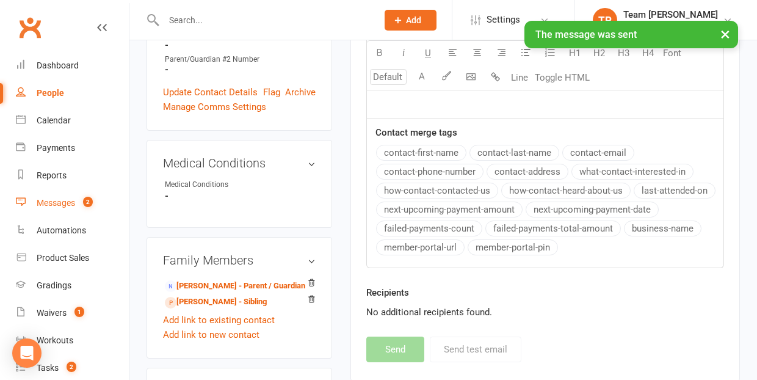
click at [67, 203] on div "Messages" at bounding box center [56, 203] width 38 height 10
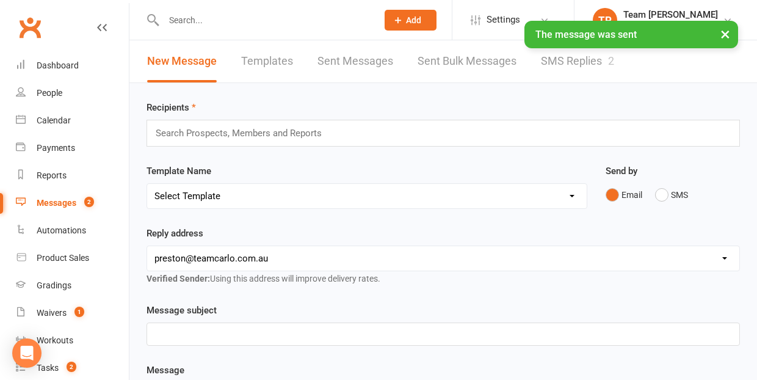
click at [578, 63] on link "SMS Replies 2" at bounding box center [577, 61] width 73 height 42
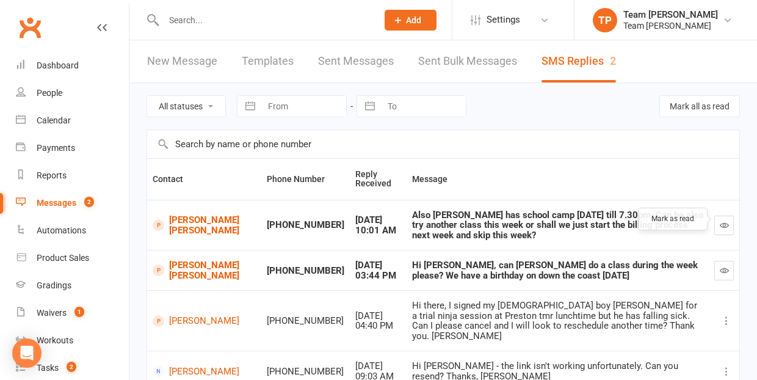
click at [725, 220] on icon "button" at bounding box center [723, 224] width 9 height 9
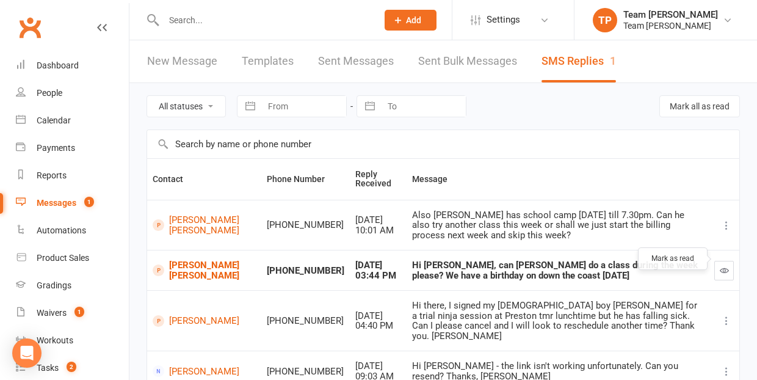
click at [728, 265] on icon "button" at bounding box center [723, 269] width 9 height 9
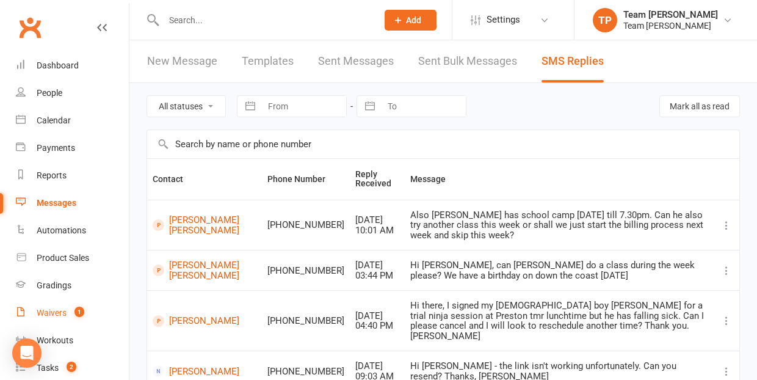
click at [59, 308] on div "Waivers" at bounding box center [52, 313] width 30 height 10
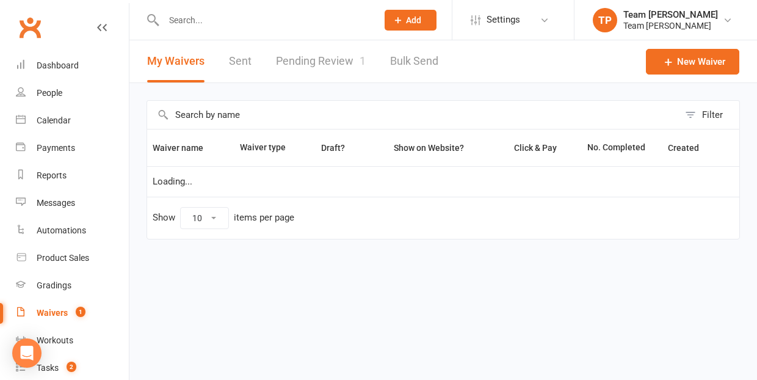
select select "25"
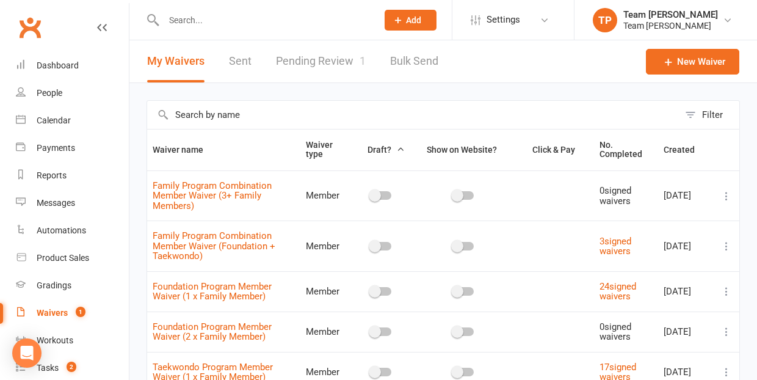
click at [318, 57] on link "Pending Review 1" at bounding box center [321, 61] width 90 height 42
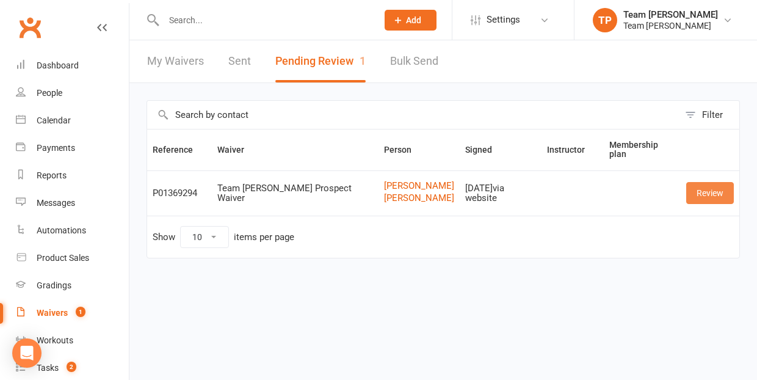
click at [707, 196] on link "Review" at bounding box center [710, 193] width 48 height 22
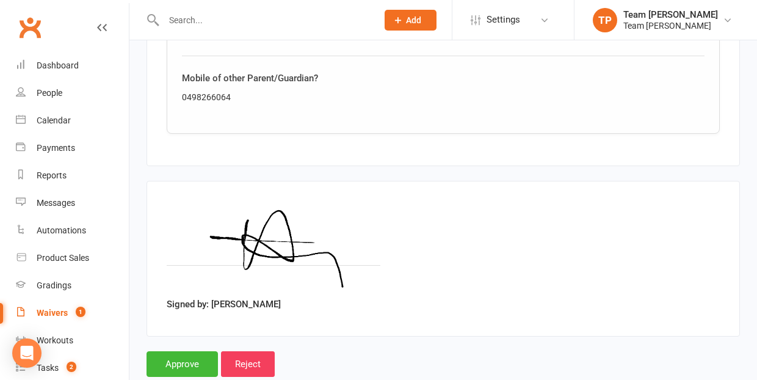
scroll to position [1835, 0]
click at [167, 351] on input "Approve" at bounding box center [181, 364] width 71 height 26
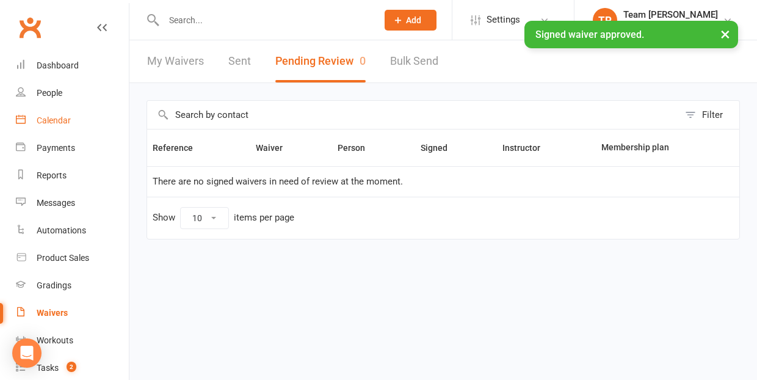
click at [56, 120] on div "Calendar" at bounding box center [54, 120] width 34 height 10
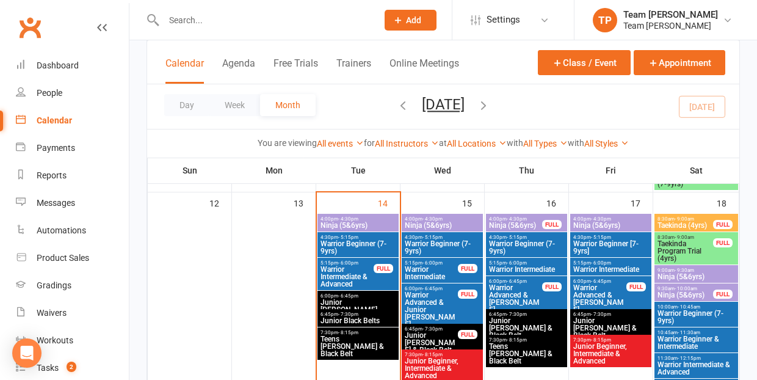
scroll to position [603, 0]
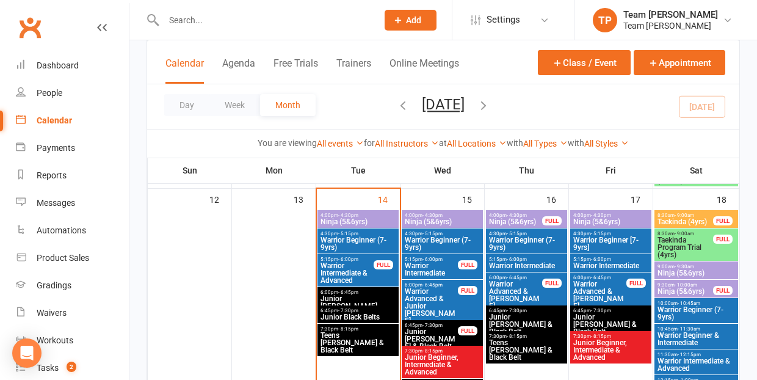
click at [691, 245] on span "Taekinda Program Trial (4yrs)" at bounding box center [685, 247] width 57 height 22
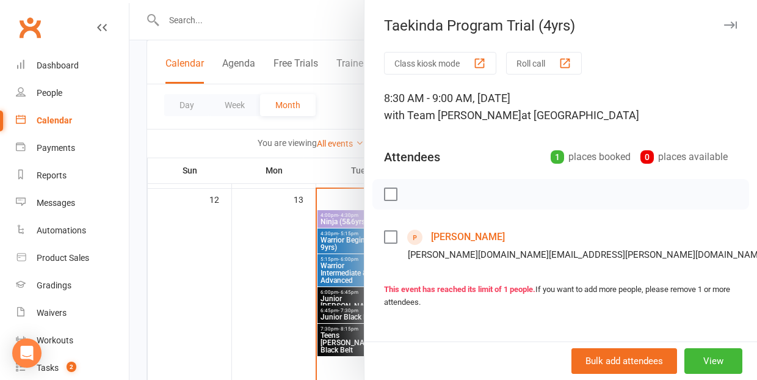
click at [223, 310] on div at bounding box center [442, 190] width 627 height 380
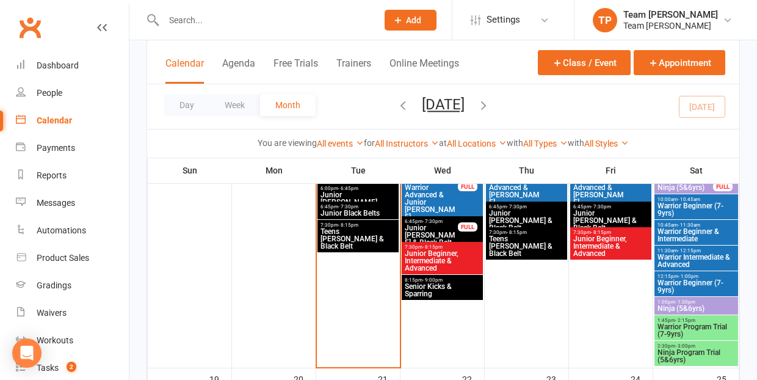
scroll to position [741, 0]
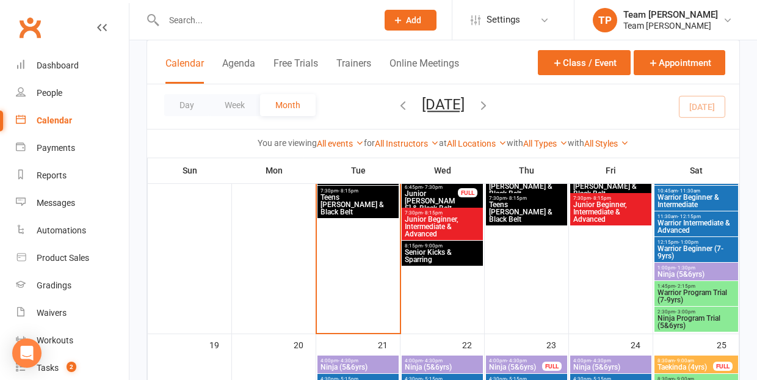
click at [677, 292] on span "Warrior Program Trial (7-9yrs)" at bounding box center [696, 296] width 79 height 15
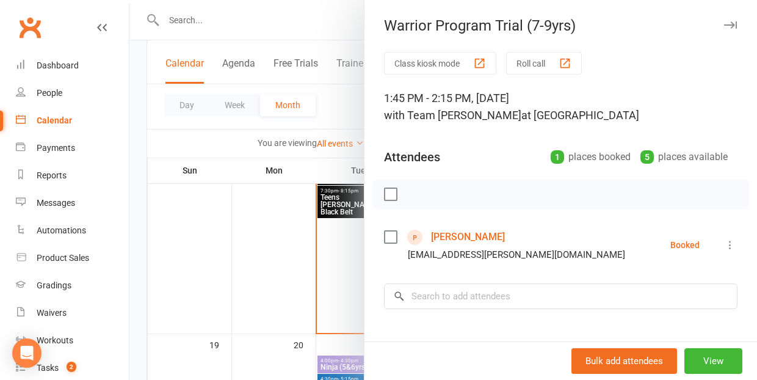
click at [219, 297] on div at bounding box center [442, 190] width 627 height 380
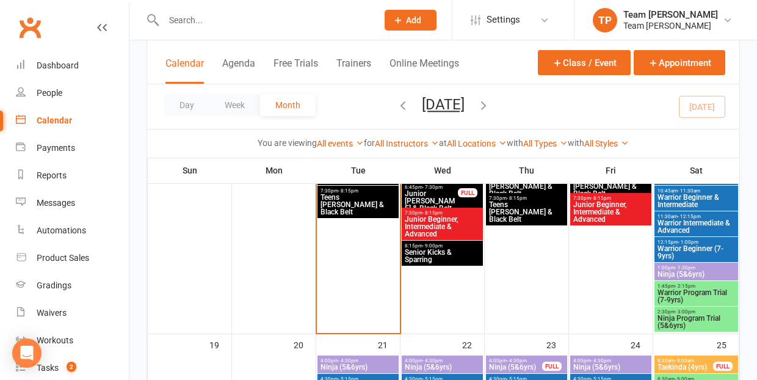
click at [680, 319] on span "Ninja Program Trial (5&6yrs)" at bounding box center [696, 321] width 79 height 15
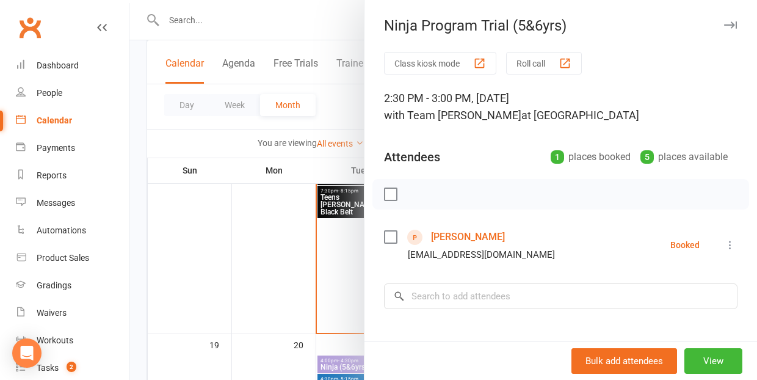
click at [255, 274] on div at bounding box center [442, 190] width 627 height 380
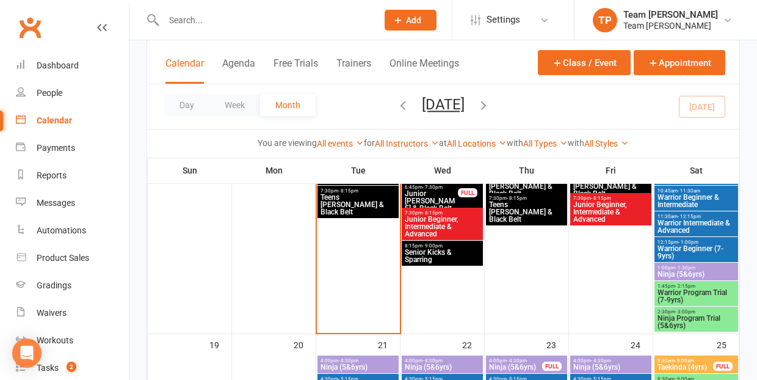
click at [683, 243] on span "- 1:00pm" at bounding box center [688, 241] width 20 height 5
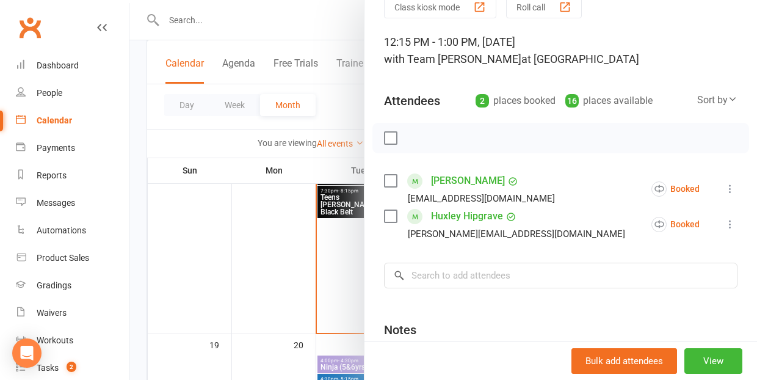
scroll to position [75, 0]
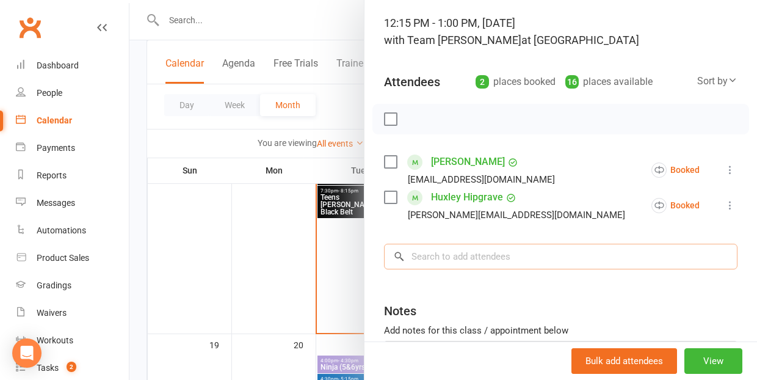
click at [441, 256] on input "search" at bounding box center [560, 256] width 353 height 26
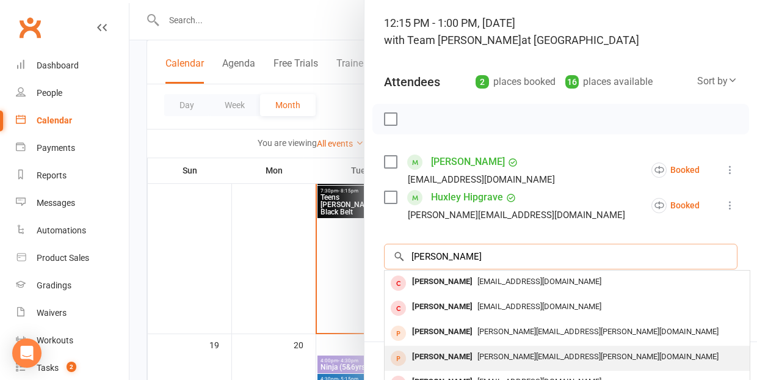
type input "[PERSON_NAME]"
click at [483, 356] on span "[PERSON_NAME][EMAIL_ADDRESS][PERSON_NAME][DOMAIN_NAME]" at bounding box center [597, 355] width 241 height 9
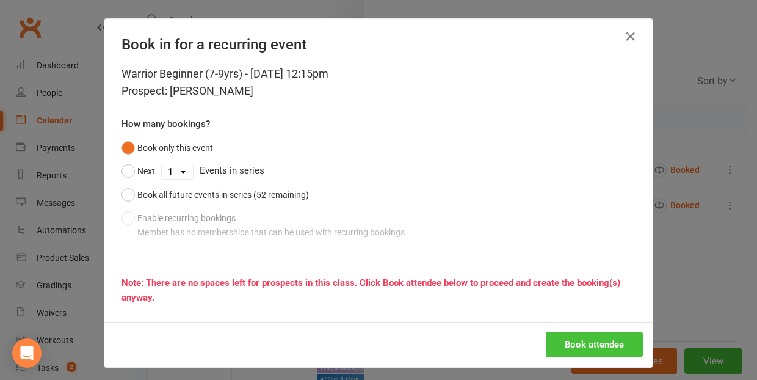
click at [586, 344] on button "Book attendee" at bounding box center [594, 344] width 97 height 26
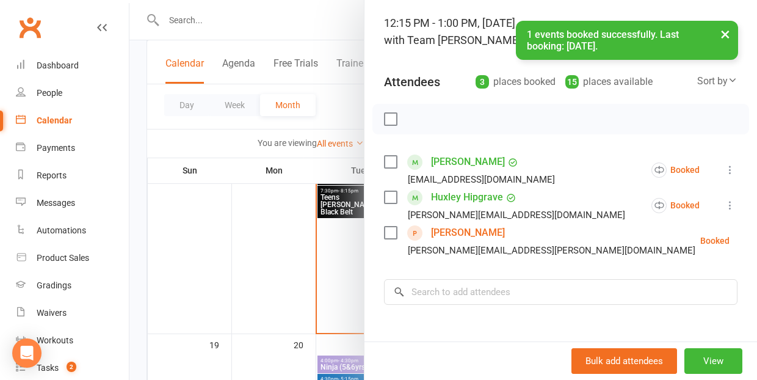
click at [248, 298] on div at bounding box center [442, 190] width 627 height 380
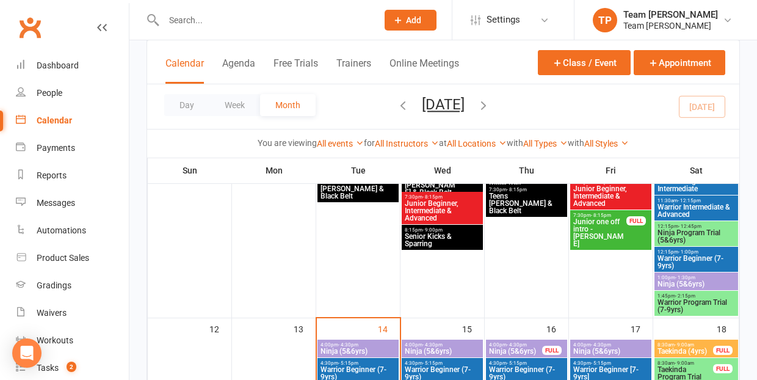
scroll to position [470, 0]
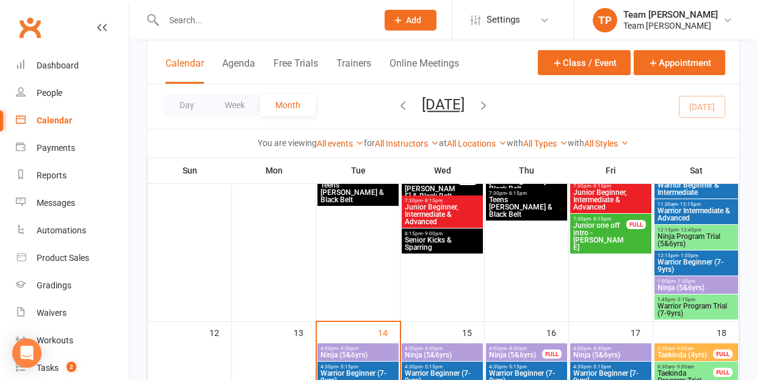
click at [668, 261] on span "Warrior Beginner (7-9yrs)" at bounding box center [696, 265] width 79 height 15
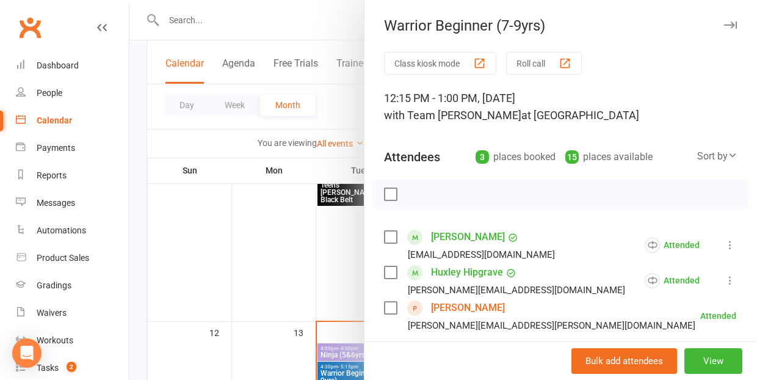
click at [271, 261] on div at bounding box center [442, 190] width 627 height 380
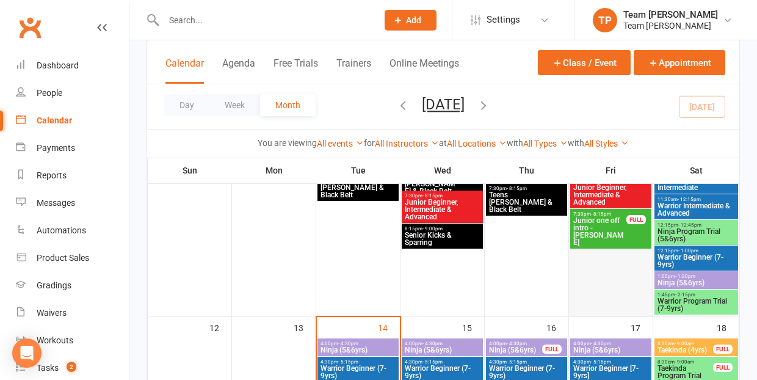
scroll to position [475, 0]
click at [596, 213] on span "- 8:15pm" at bounding box center [601, 213] width 20 height 5
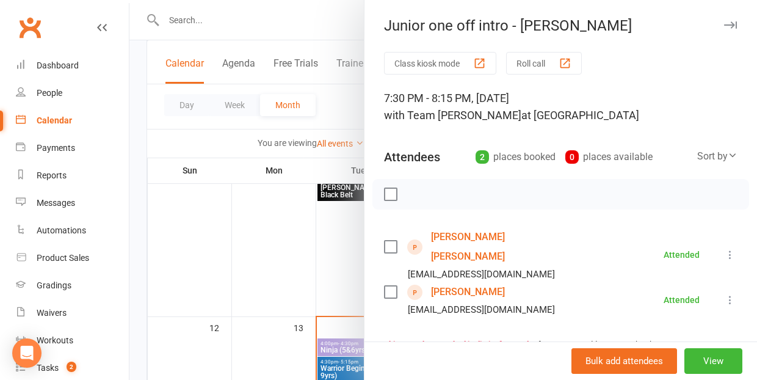
click at [450, 237] on link "[PERSON_NAME] [PERSON_NAME]" at bounding box center [501, 246] width 140 height 39
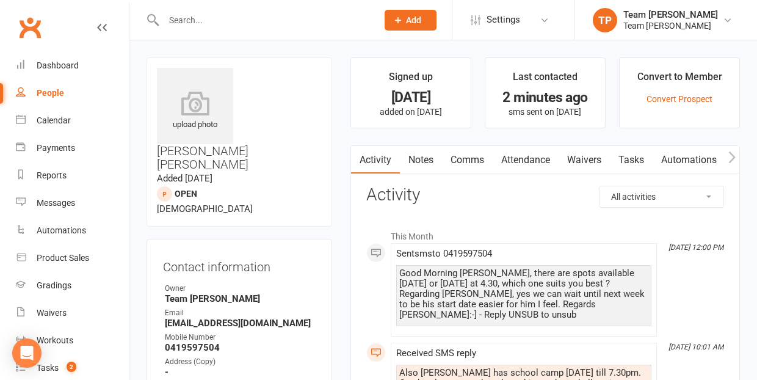
click at [412, 157] on link "Notes" at bounding box center [421, 160] width 42 height 28
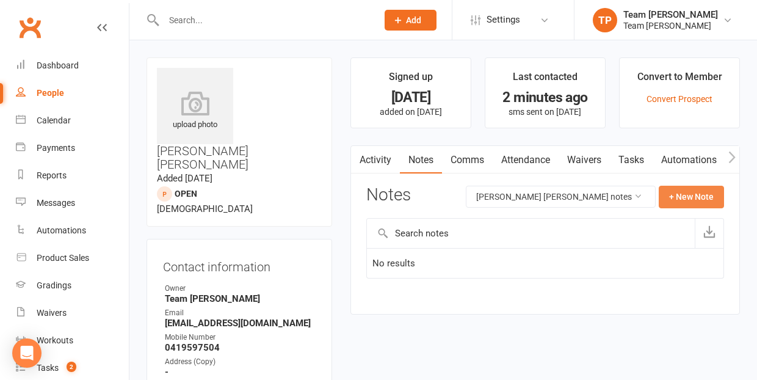
click at [698, 187] on button "+ New Note" at bounding box center [690, 196] width 65 height 22
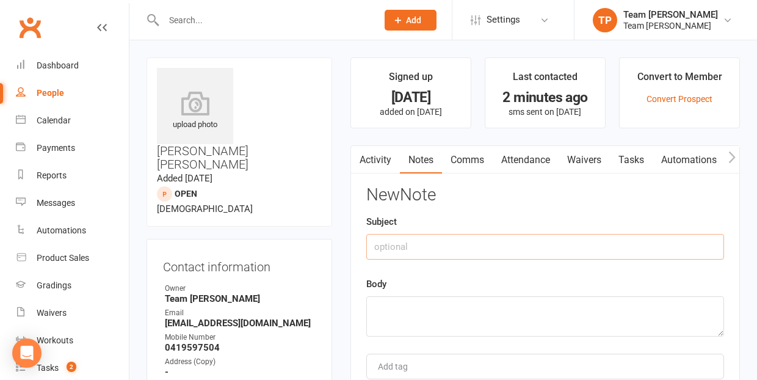
click at [415, 236] on input "text" at bounding box center [545, 247] width 358 height 26
type input "intro"
click at [398, 298] on textarea at bounding box center [545, 316] width 358 height 40
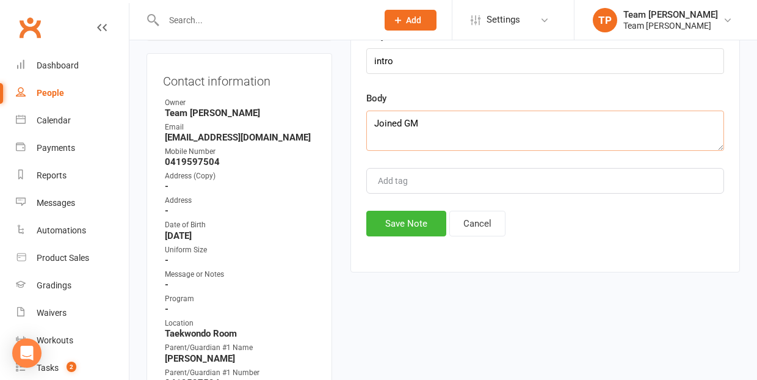
scroll to position [196, 0]
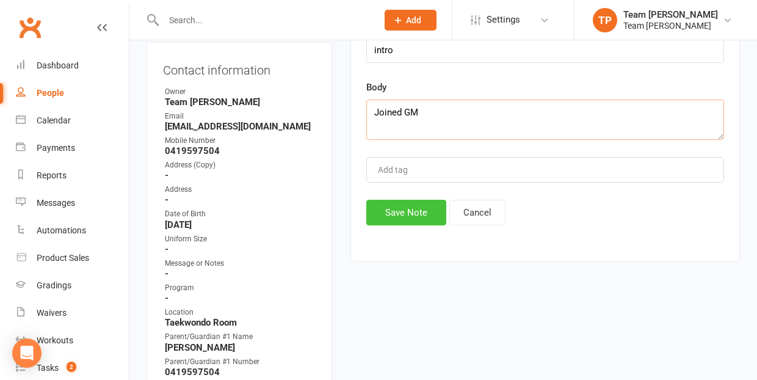
type textarea "Joined GM"
click at [410, 219] on button "Save Note" at bounding box center [406, 213] width 80 height 26
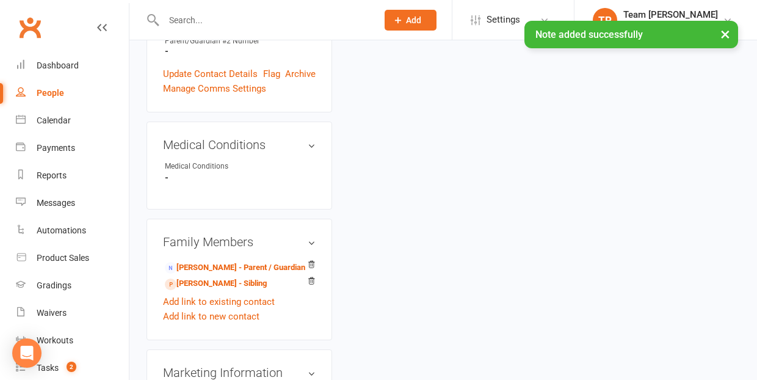
scroll to position [566, 0]
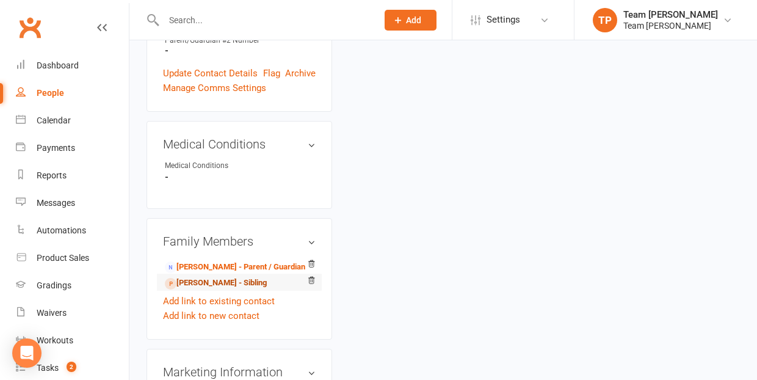
click at [227, 276] on link "[PERSON_NAME] - Sibling" at bounding box center [216, 282] width 102 height 13
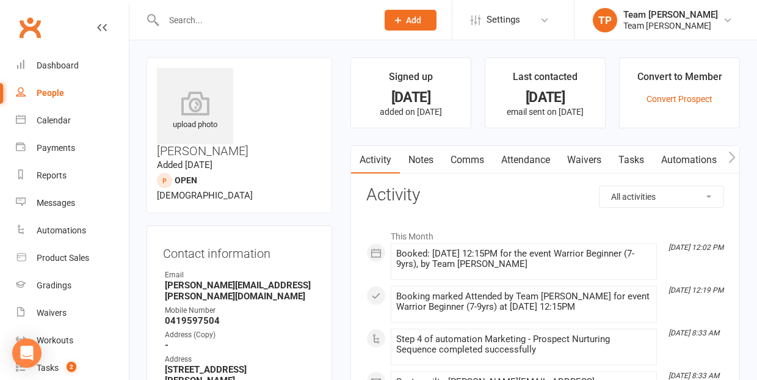
click at [422, 159] on link "Notes" at bounding box center [421, 160] width 42 height 28
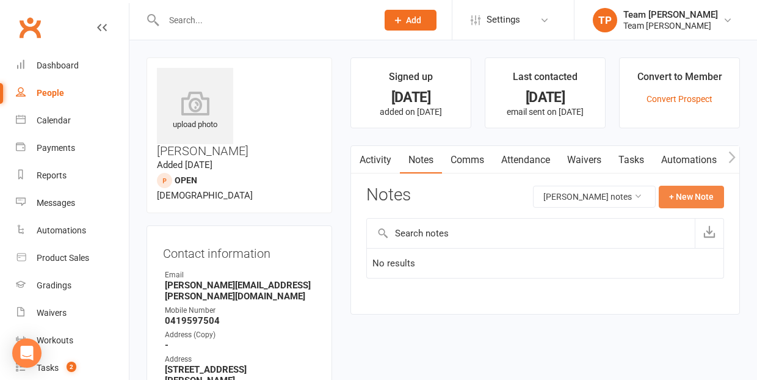
click at [694, 190] on button "+ New Note" at bounding box center [690, 196] width 65 height 22
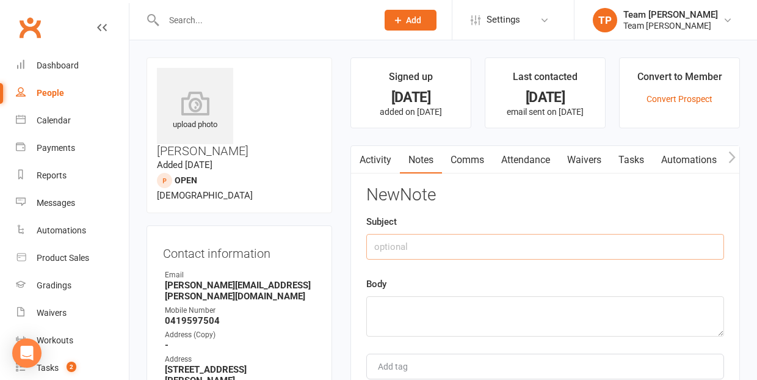
click at [434, 243] on input "text" at bounding box center [545, 247] width 358 height 26
type input "Intro"
click at [412, 313] on textarea at bounding box center [545, 316] width 358 height 40
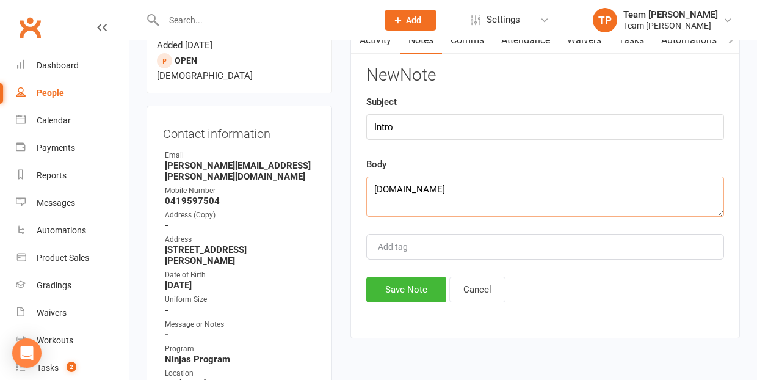
scroll to position [132, 0]
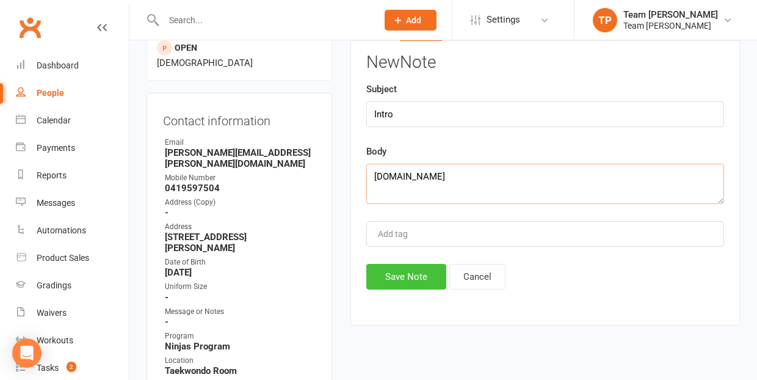
type textarea "[DOMAIN_NAME]"
click at [397, 283] on button "Save Note" at bounding box center [406, 277] width 80 height 26
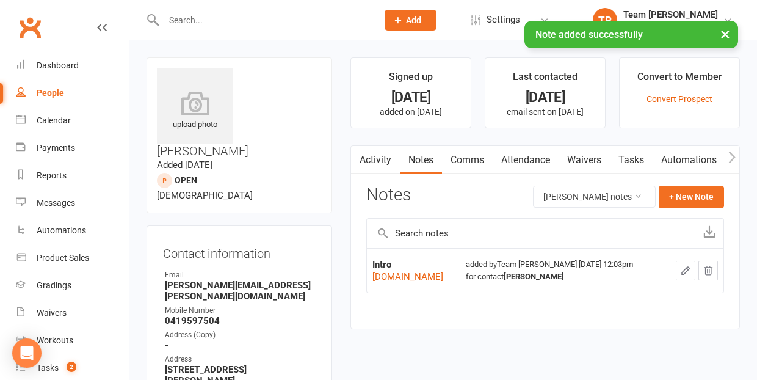
scroll to position [0, 0]
click at [59, 120] on div "Calendar" at bounding box center [54, 120] width 34 height 10
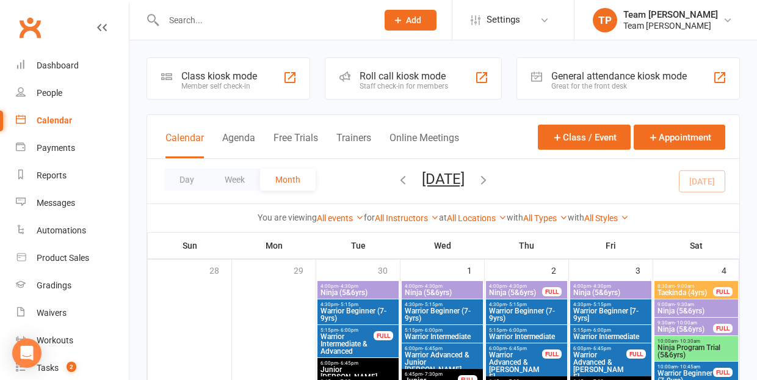
click at [682, 341] on span "- 10:30am" at bounding box center [688, 340] width 23 height 5
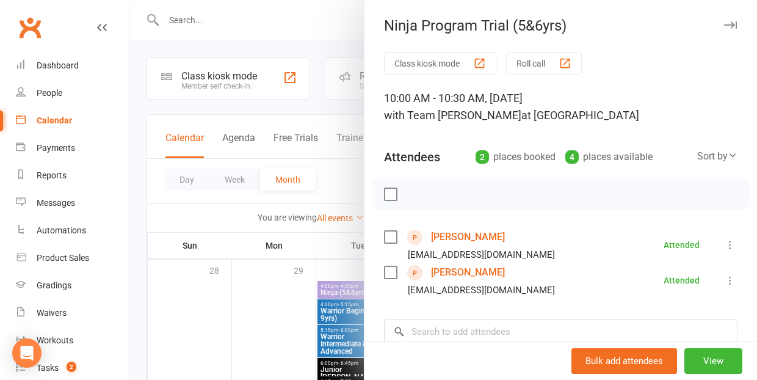
click at [237, 323] on div at bounding box center [442, 190] width 627 height 380
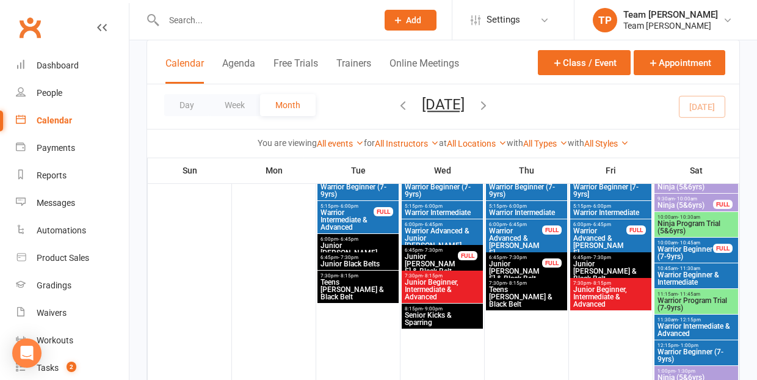
scroll to position [160, 0]
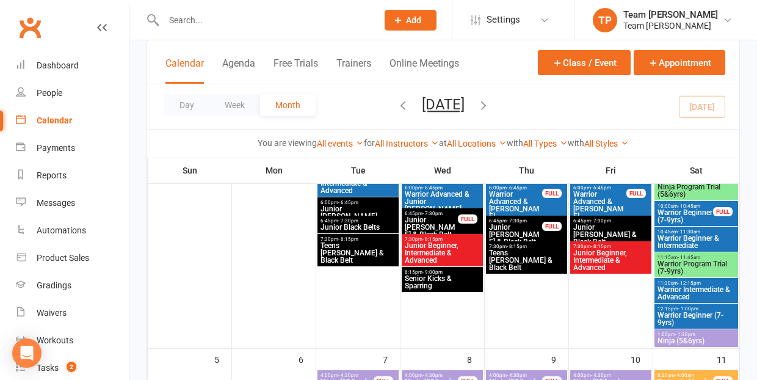
click at [694, 268] on span "Warrior Program Trial (7-9yrs)" at bounding box center [696, 267] width 79 height 15
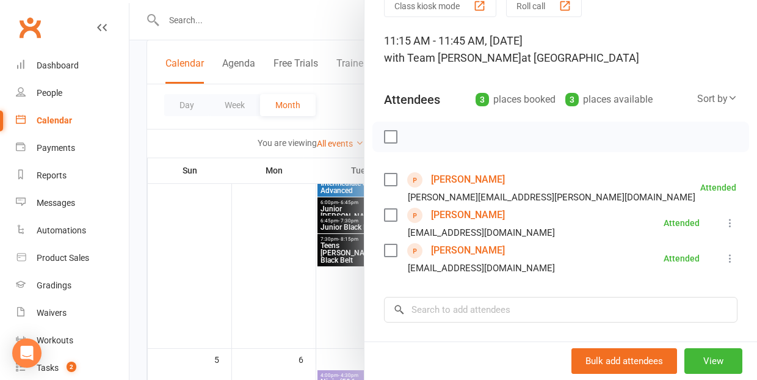
scroll to position [60, 0]
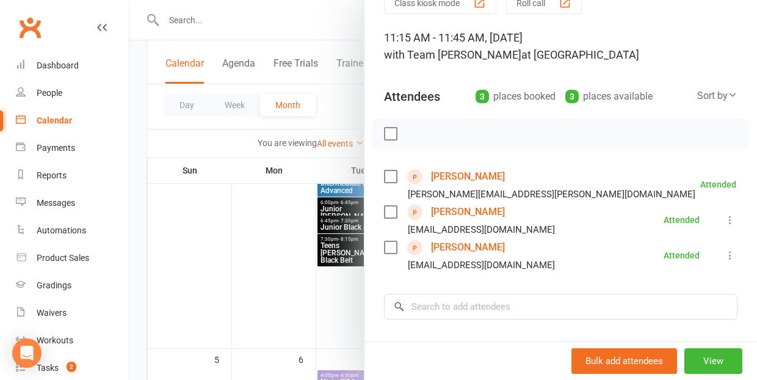
click at [293, 287] on div at bounding box center [442, 190] width 627 height 380
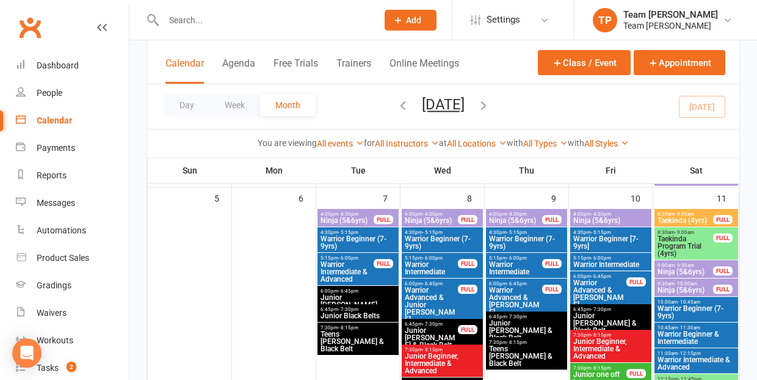
scroll to position [337, 0]
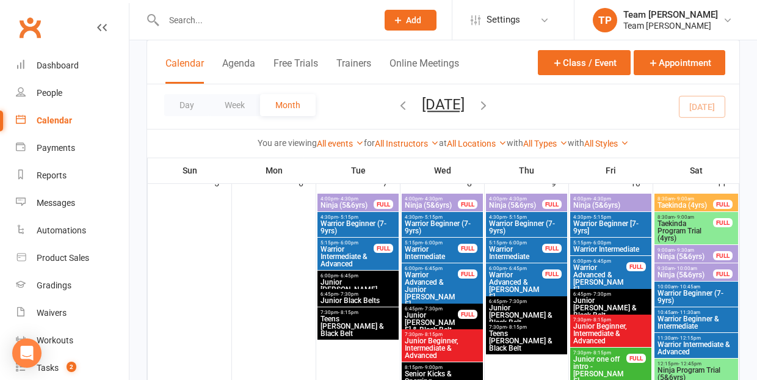
click at [680, 218] on span "- 9:00am" at bounding box center [684, 216] width 20 height 5
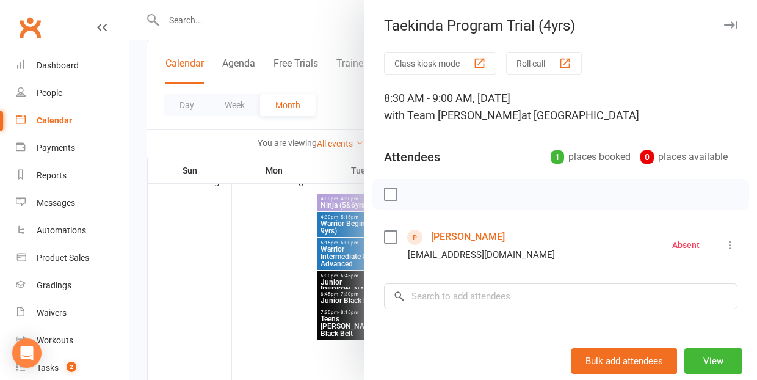
click at [446, 236] on link "[PERSON_NAME]" at bounding box center [468, 237] width 74 height 20
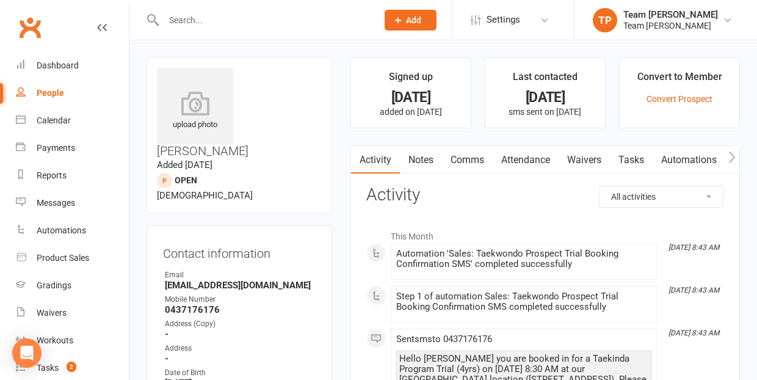
click at [422, 154] on link "Notes" at bounding box center [421, 160] width 42 height 28
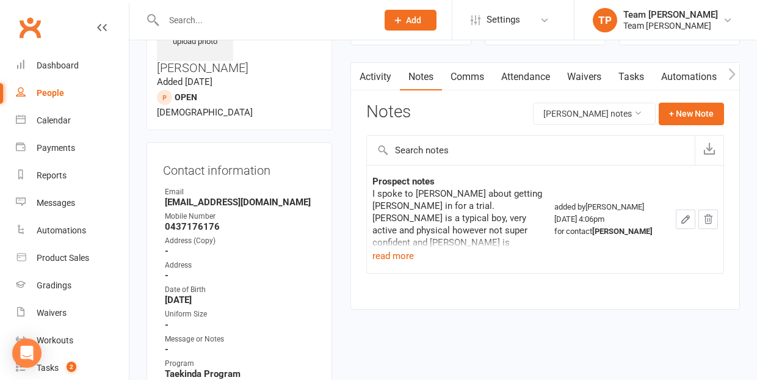
scroll to position [85, 0]
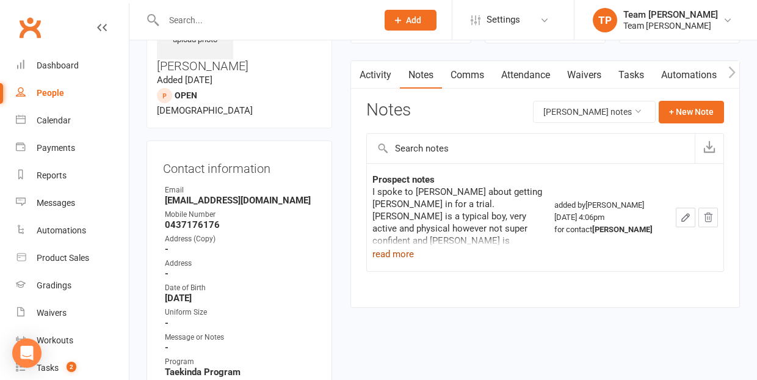
click at [394, 254] on button "read more" at bounding box center [392, 254] width 41 height 15
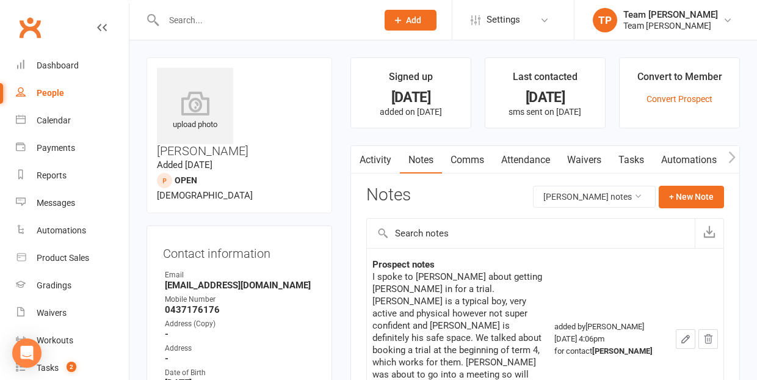
scroll to position [0, 0]
click at [685, 187] on button "+ New Note" at bounding box center [690, 196] width 65 height 22
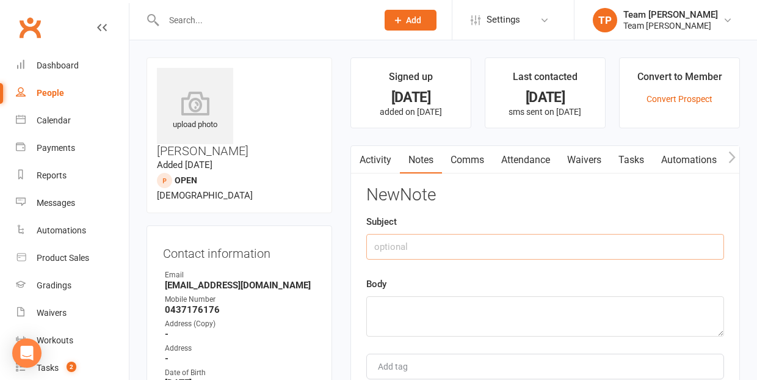
click at [460, 246] on input "text" at bounding box center [545, 247] width 358 height 26
type input "Intro"
click at [410, 318] on textarea at bounding box center [545, 316] width 358 height 40
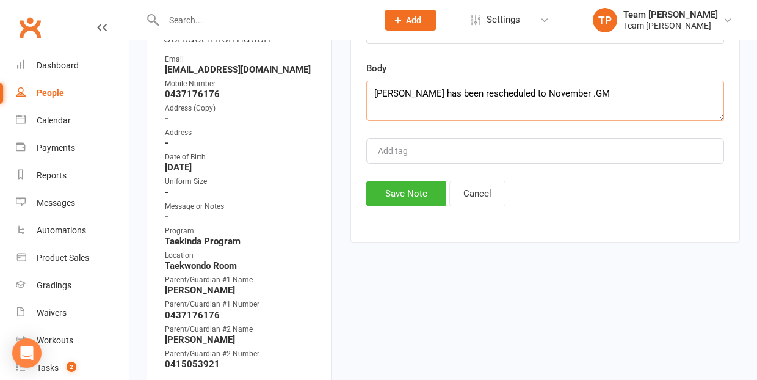
scroll to position [265, 0]
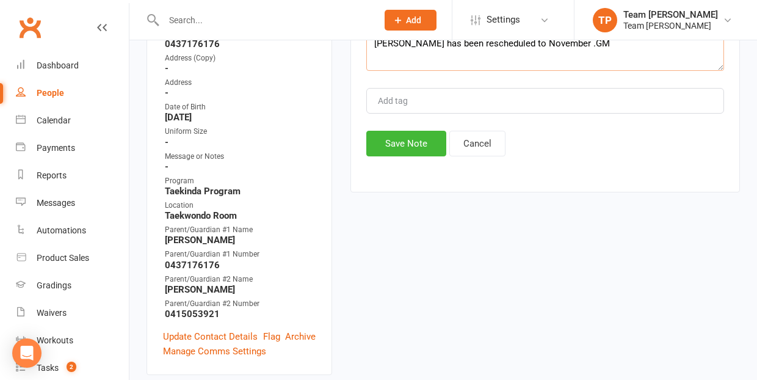
type textarea "[PERSON_NAME] has been rescheduled to November .GM"
click at [417, 123] on div "New Note Subject Intro Body [PERSON_NAME] has been rescheduled to November .GM …" at bounding box center [545, 38] width 358 height 236
click at [409, 140] on button "Save Note" at bounding box center [406, 144] width 80 height 26
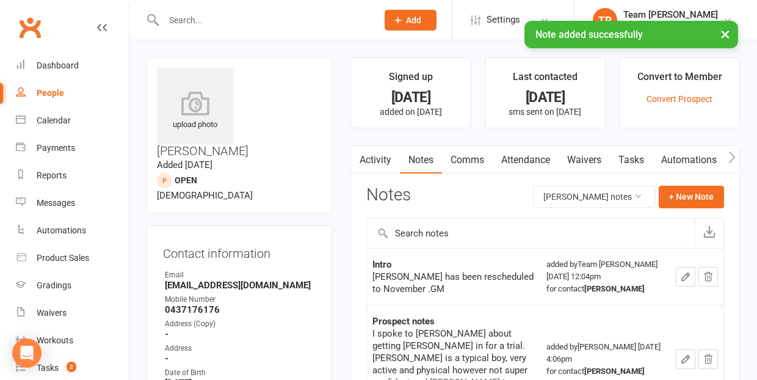
scroll to position [0, 0]
click at [50, 119] on div "Calendar" at bounding box center [54, 120] width 34 height 10
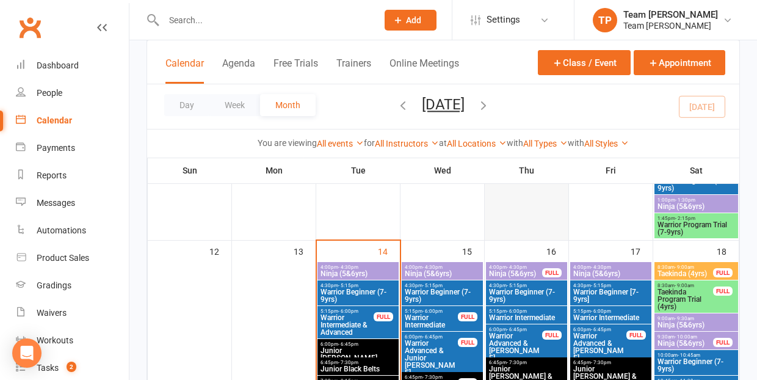
scroll to position [578, 0]
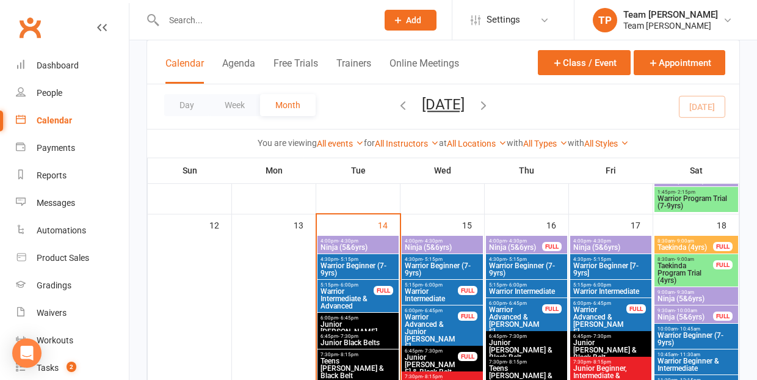
click at [681, 203] on span "Warrior Program Trial (7-9yrs)" at bounding box center [696, 202] width 79 height 15
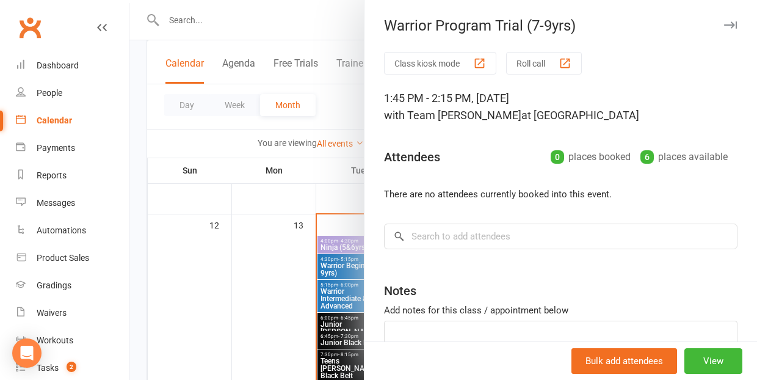
click at [255, 266] on div at bounding box center [442, 190] width 627 height 380
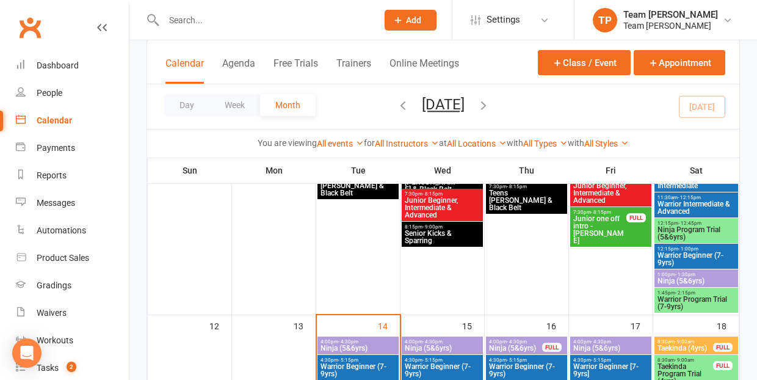
scroll to position [471, 0]
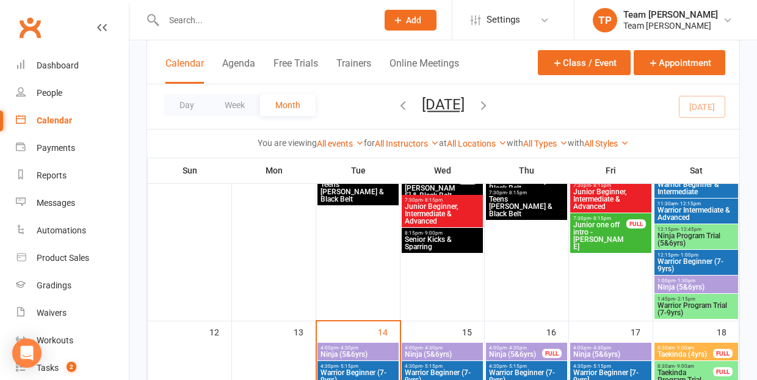
click at [682, 237] on span "Ninja Program Trial (5&6yrs)" at bounding box center [696, 239] width 79 height 15
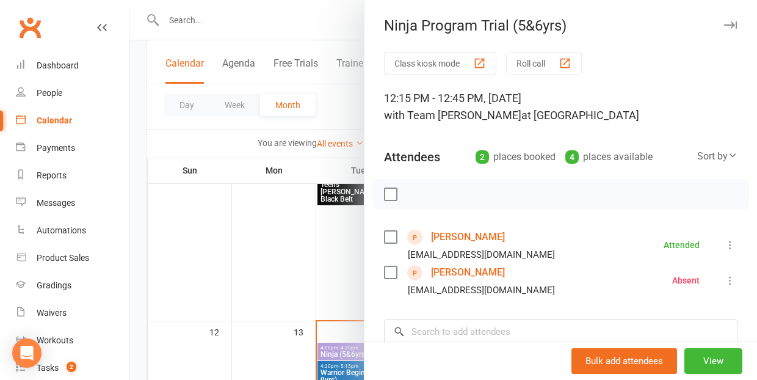
click at [452, 236] on link "[PERSON_NAME]" at bounding box center [468, 237] width 74 height 20
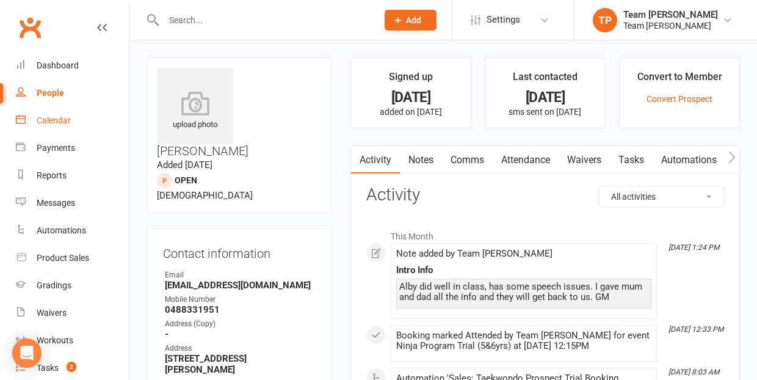
click at [56, 119] on div "Calendar" at bounding box center [54, 120] width 34 height 10
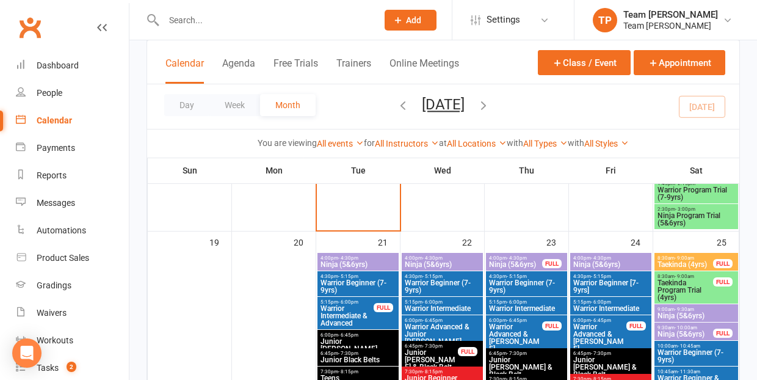
scroll to position [845, 0]
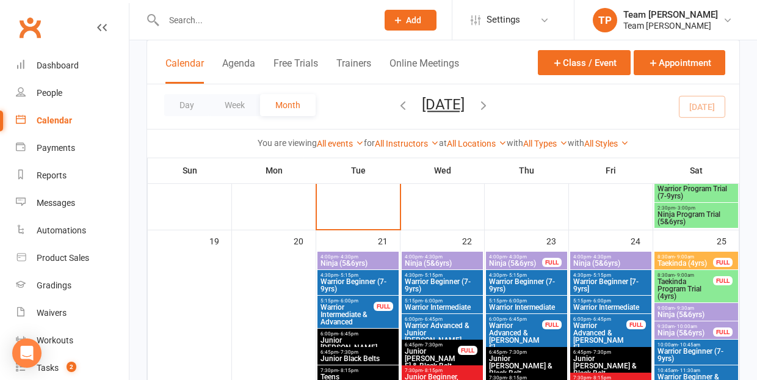
click at [347, 280] on span "Warrior Beginner (7-9yrs)" at bounding box center [358, 285] width 76 height 15
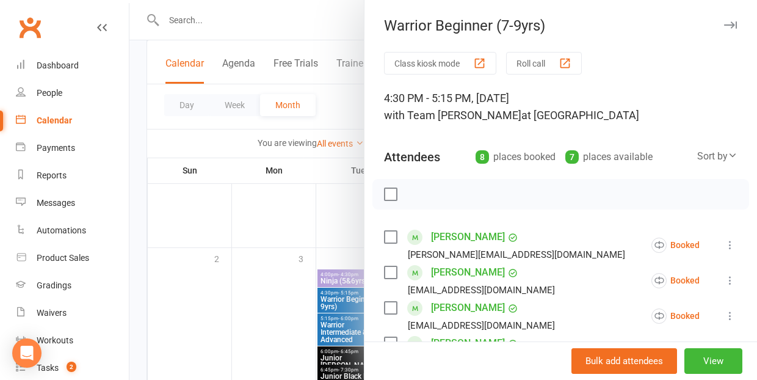
scroll to position [1343, 0]
click at [219, 310] on div at bounding box center [442, 190] width 627 height 380
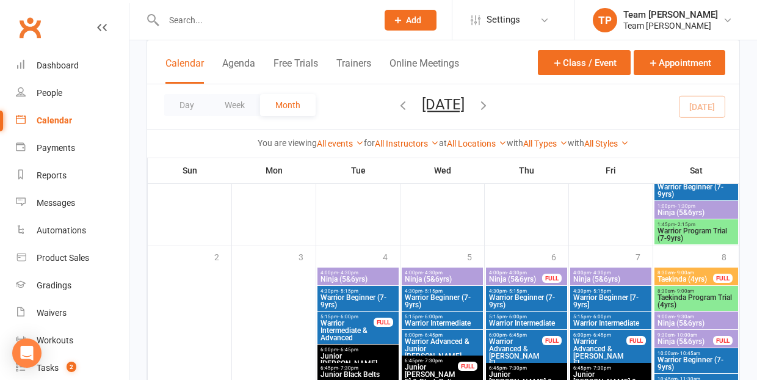
click at [435, 297] on span "Warrior Beginner (7-9yrs)" at bounding box center [442, 301] width 76 height 15
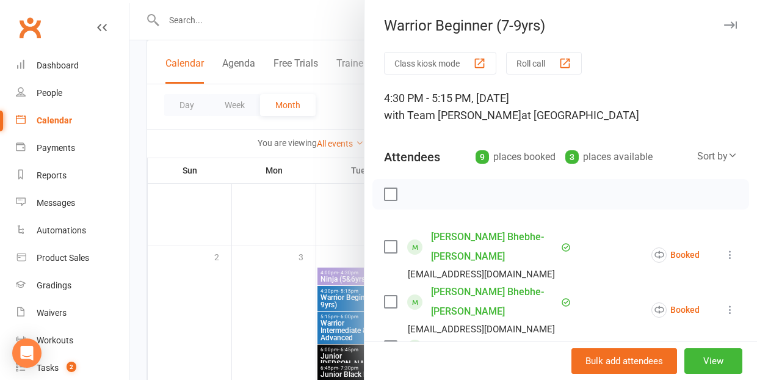
click at [250, 322] on div at bounding box center [442, 190] width 627 height 380
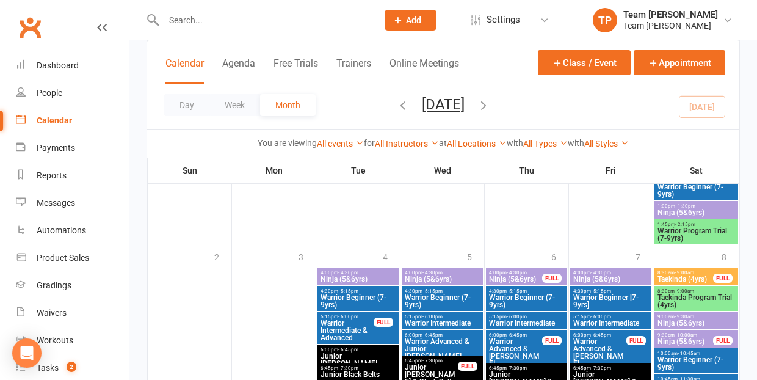
click at [528, 292] on span "4:30pm - 5:15pm" at bounding box center [526, 290] width 76 height 5
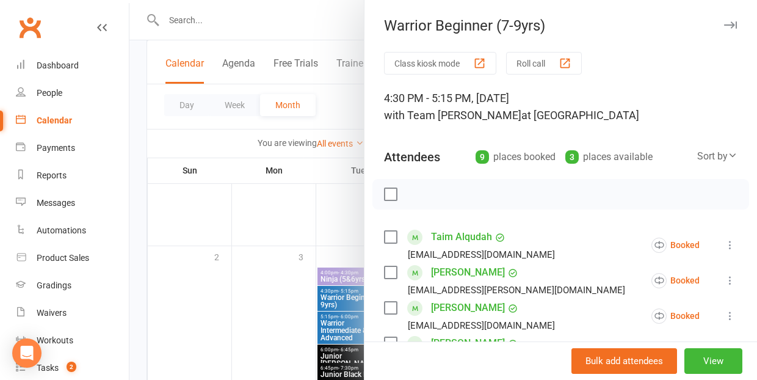
click at [272, 337] on div at bounding box center [442, 190] width 627 height 380
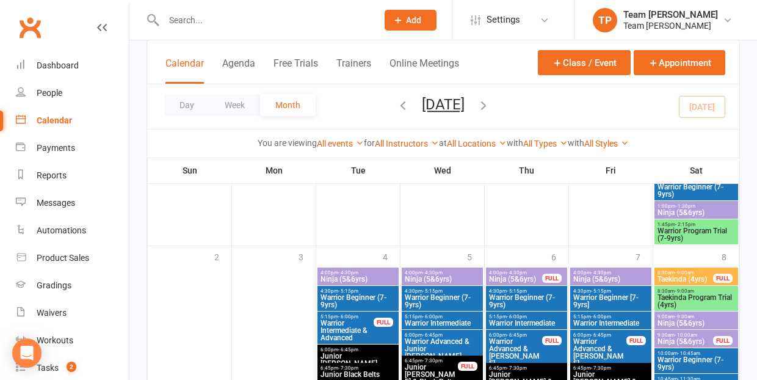
click at [613, 297] on span "Warrior Beginner [7-9yrs]" at bounding box center [610, 301] width 76 height 15
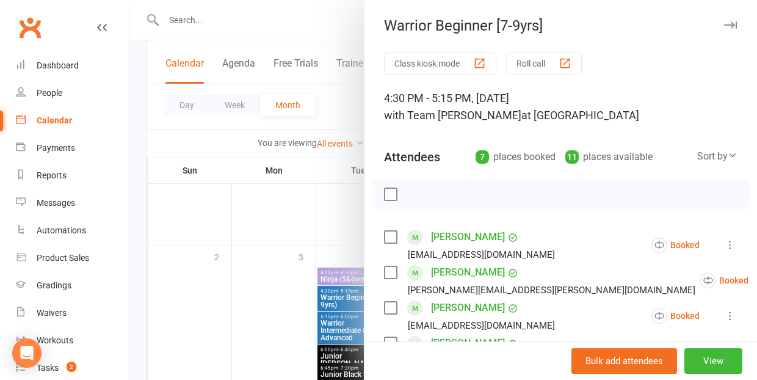
click at [278, 333] on div at bounding box center [442, 190] width 627 height 380
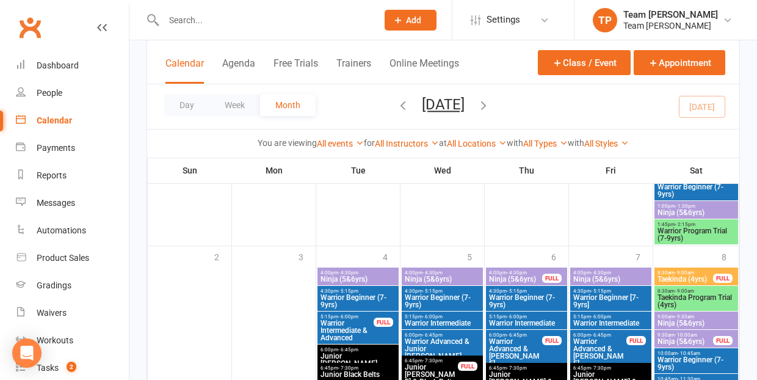
click at [699, 356] on span "Warrior Beginner (7-9yrs)" at bounding box center [696, 363] width 79 height 15
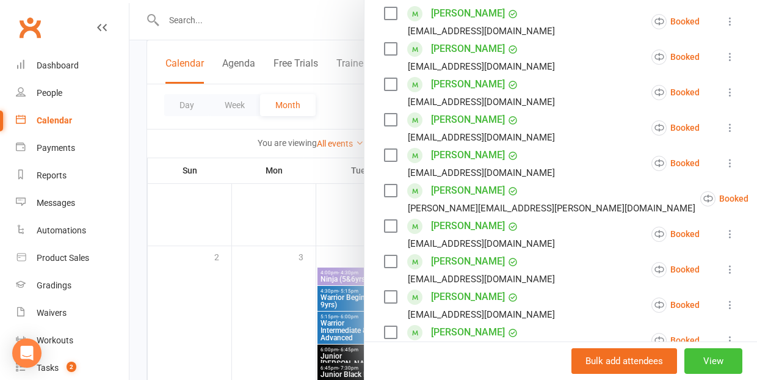
scroll to position [456, 0]
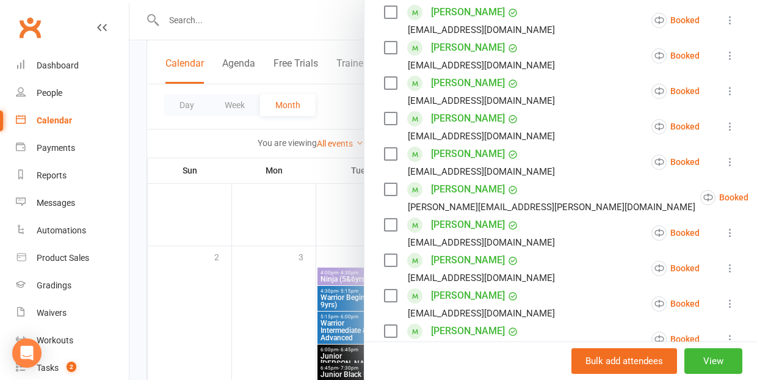
click at [260, 311] on div at bounding box center [442, 190] width 627 height 380
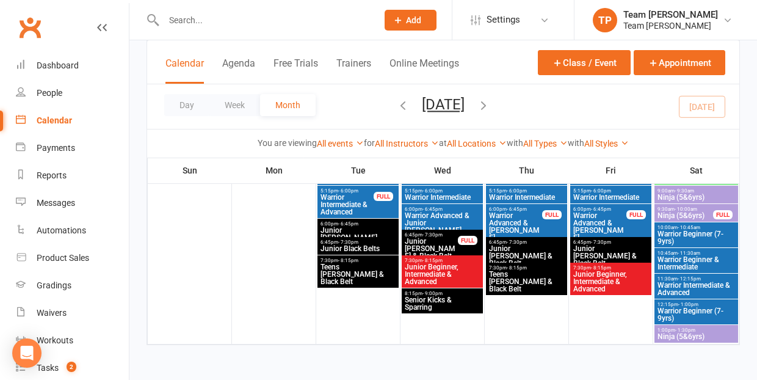
scroll to position [1469, 0]
click at [683, 309] on span "Warrior Beginner (7-9yrs)" at bounding box center [696, 314] width 79 height 15
